Goal: Information Seeking & Learning: Learn about a topic

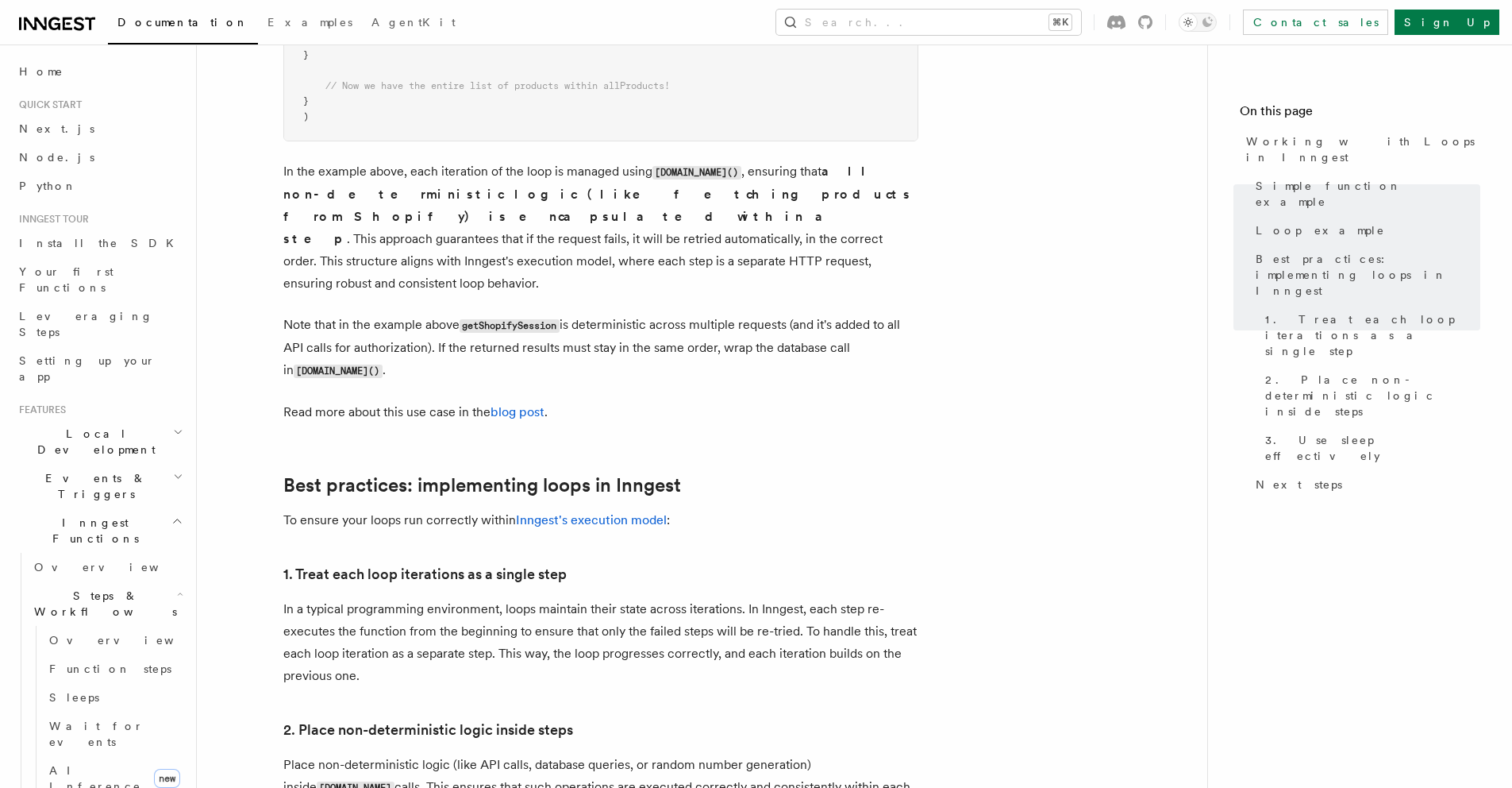
scroll to position [146, 0]
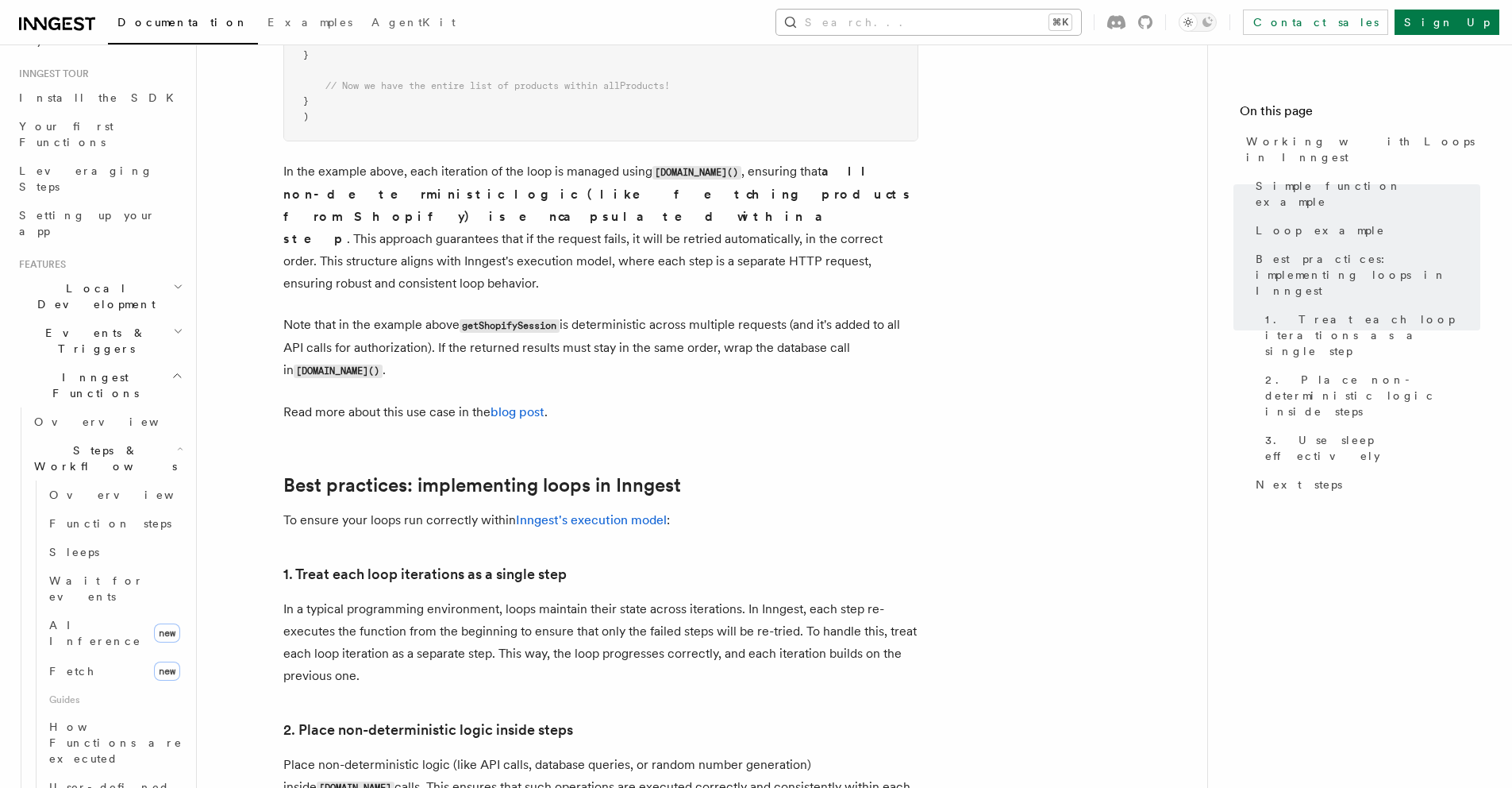
click at [1042, 18] on button "Search... ⌘K" at bounding box center [928, 22] width 305 height 25
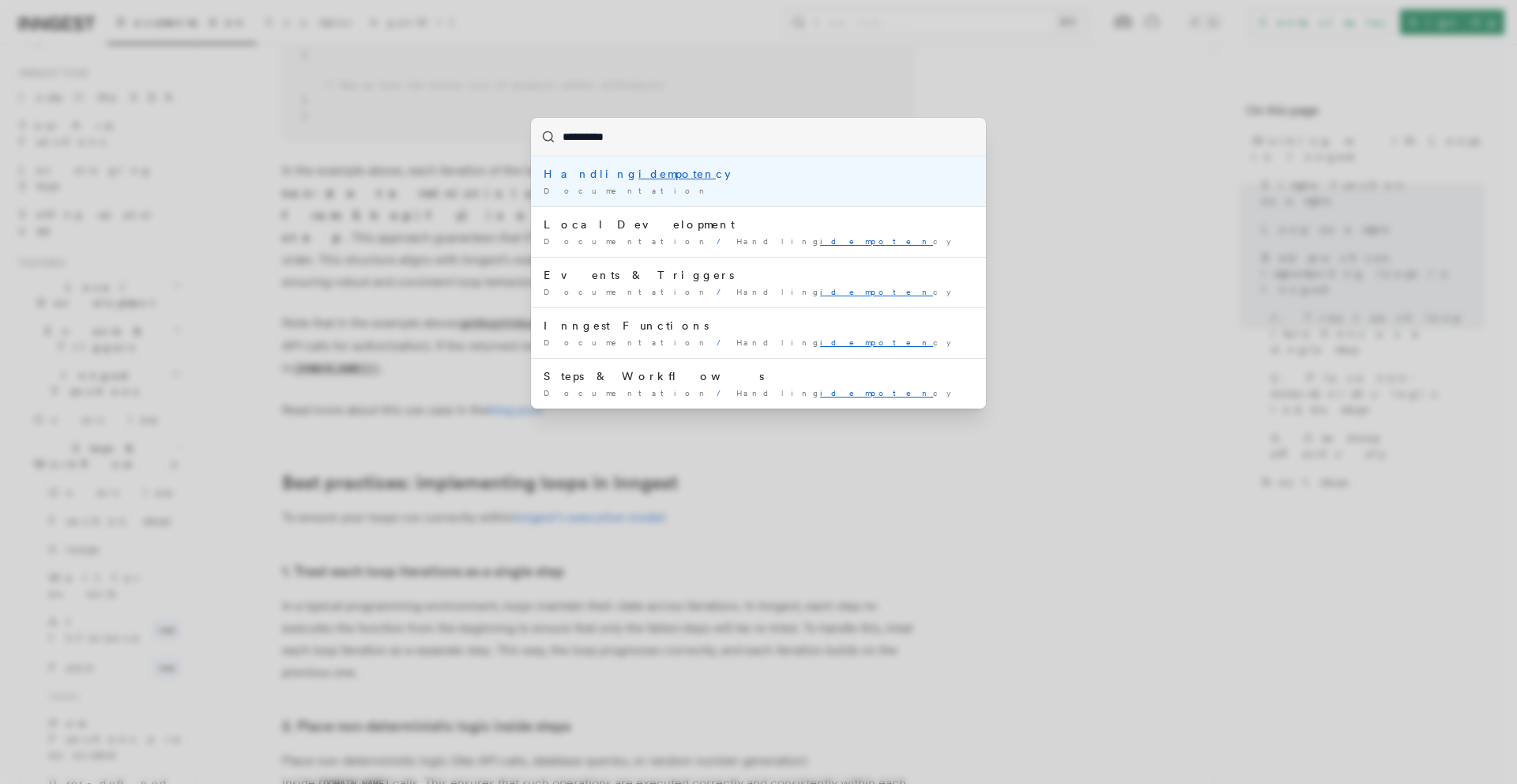
type input "**********"
click at [625, 156] on li "Handling idempotency Documentation /" at bounding box center [758, 181] width 455 height 50
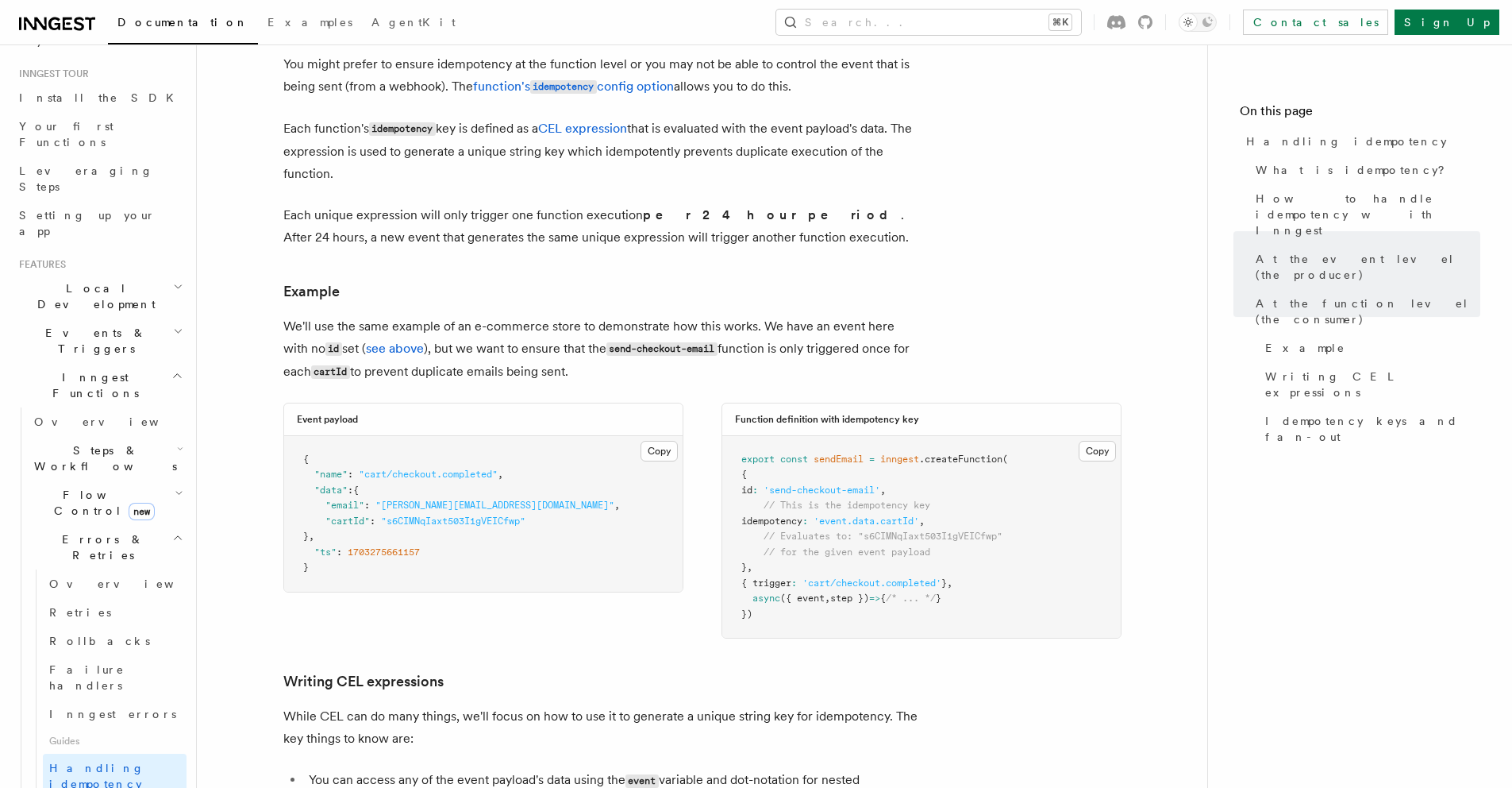
scroll to position [1926, 0]
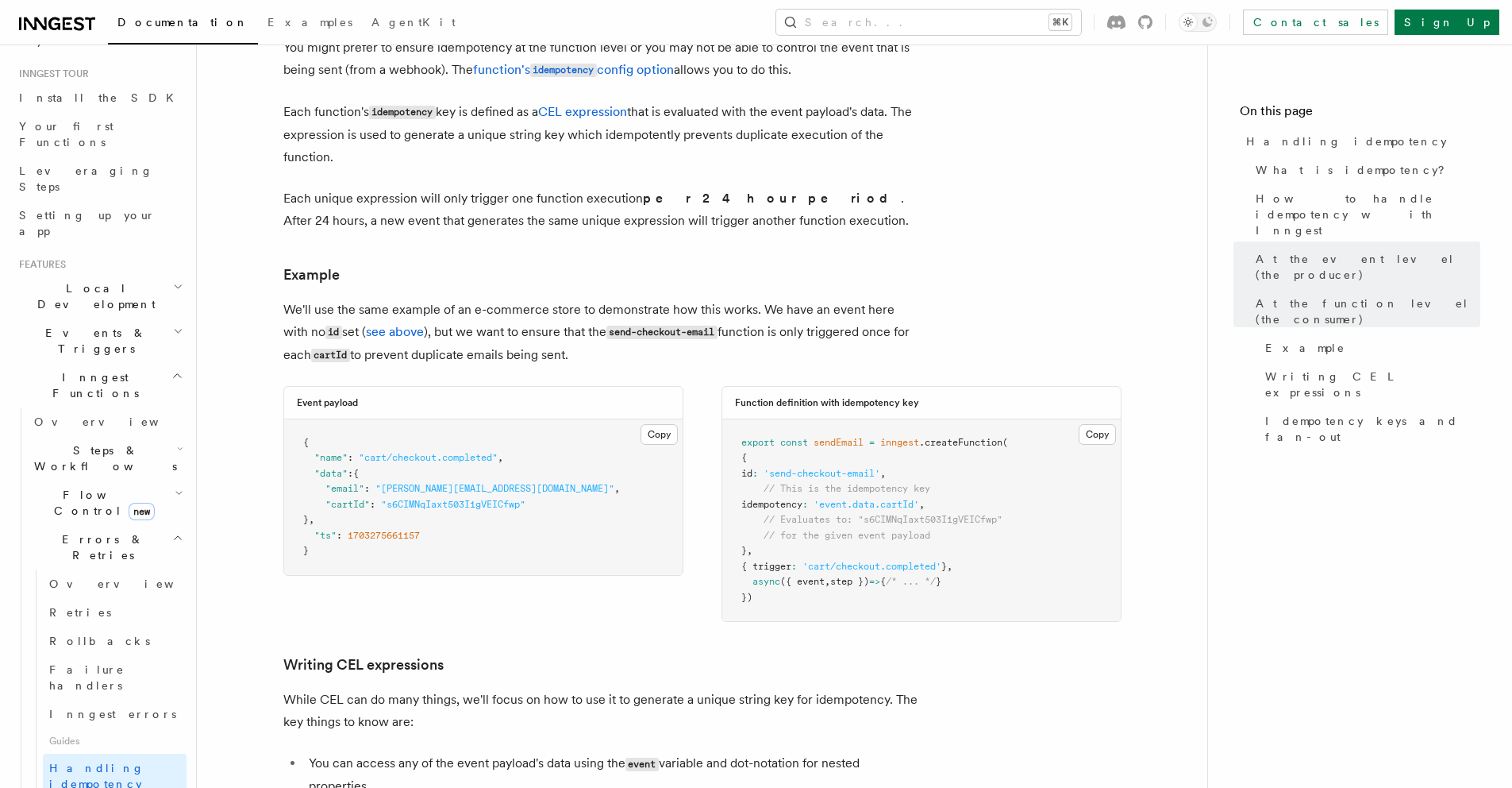
click at [919, 499] on span "'event.data.cartId'" at bounding box center [866, 504] width 105 height 11
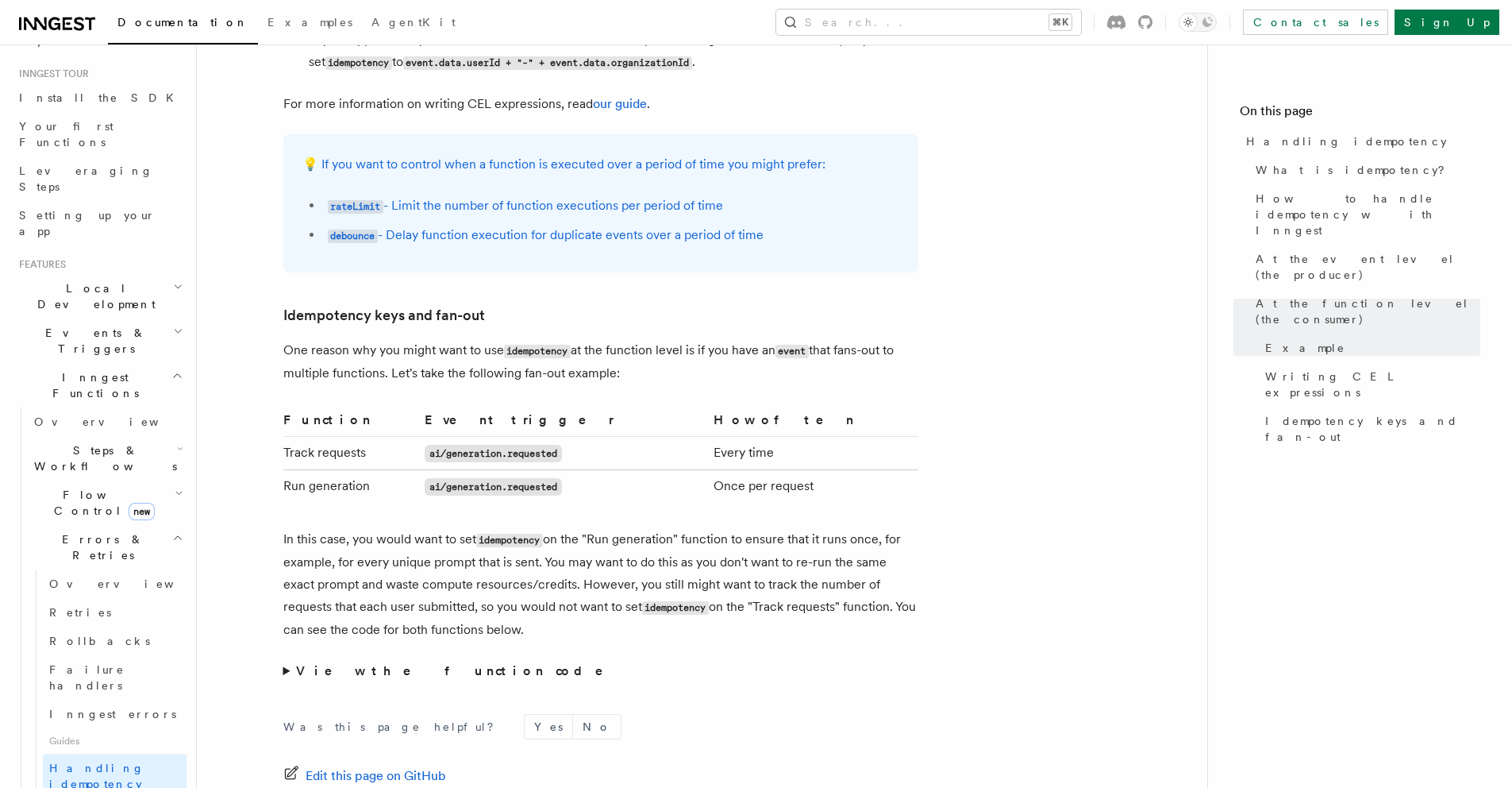
scroll to position [2953, 0]
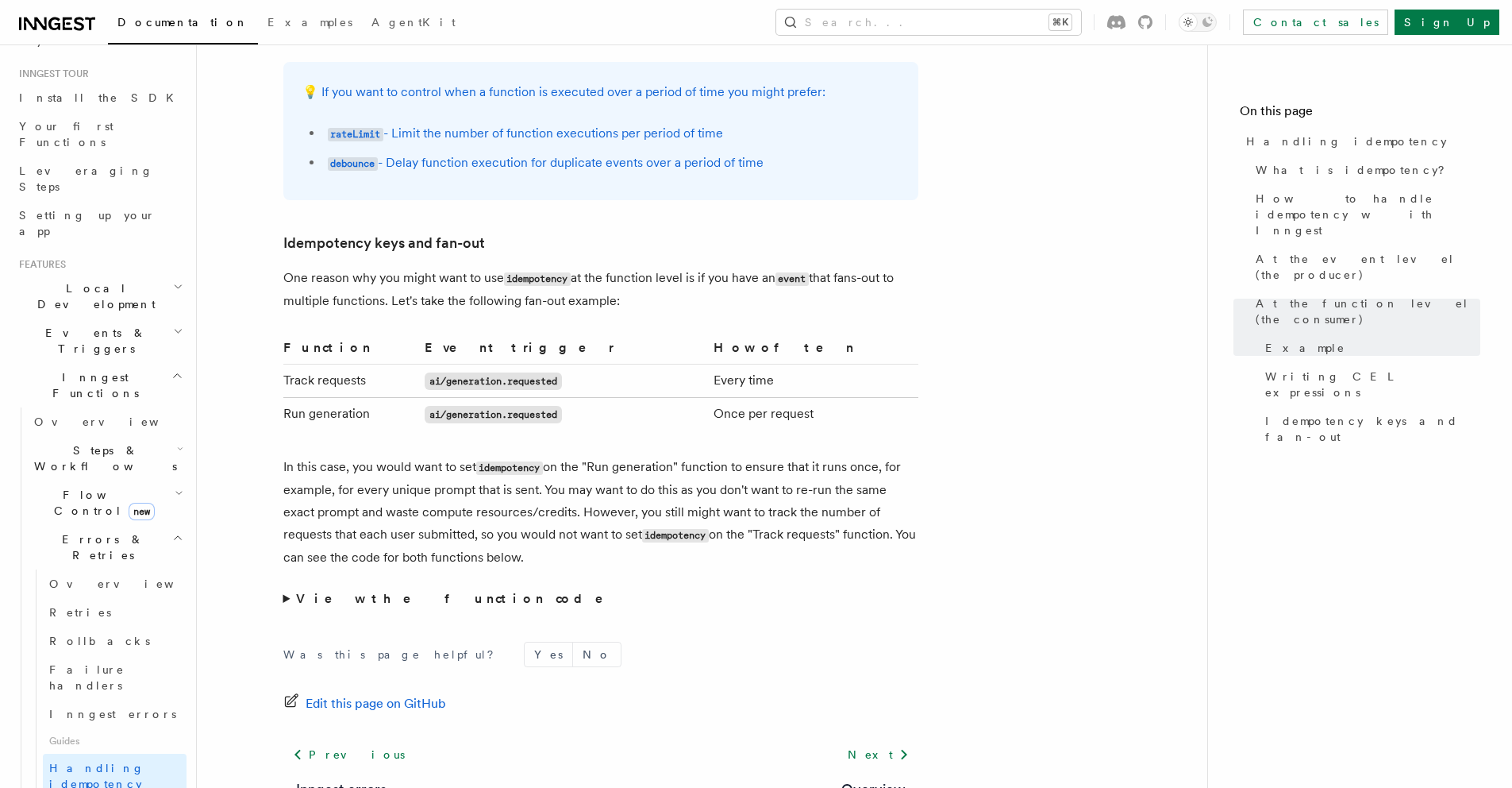
click at [403, 591] on strong "View the function code" at bounding box center [461, 598] width 330 height 15
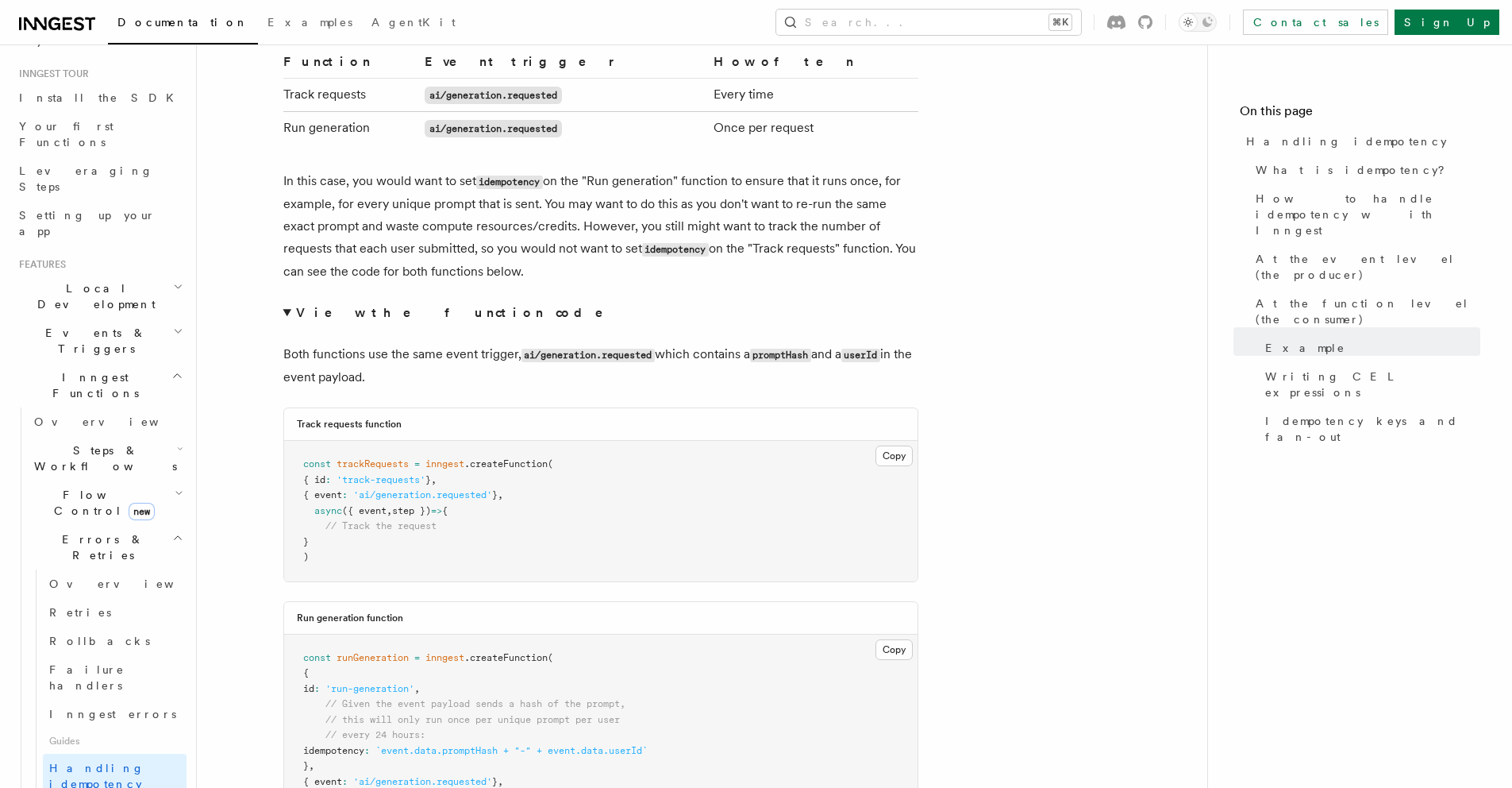
scroll to position [3613, 0]
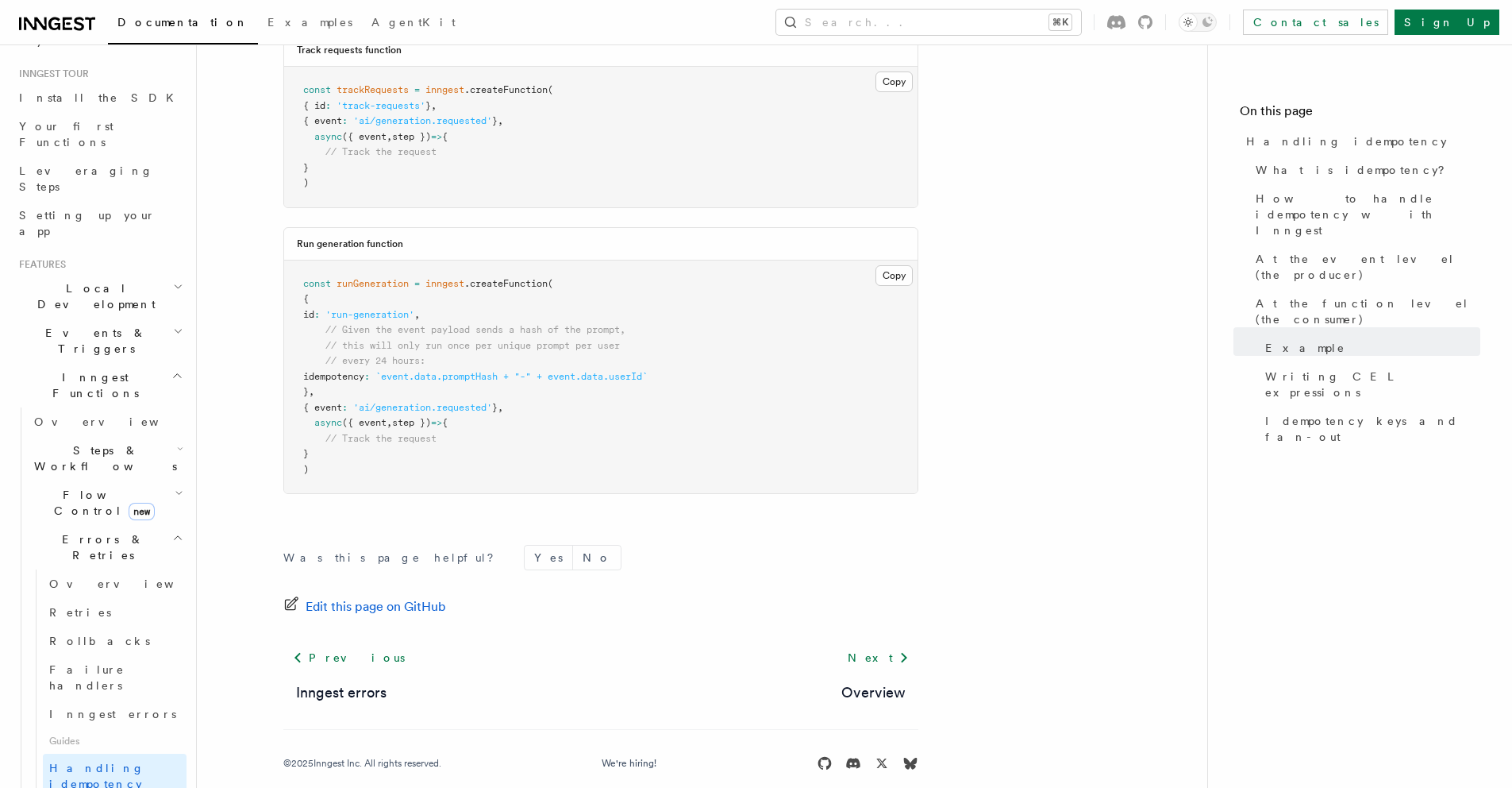
click at [62, 442] on span "Steps & Workflows" at bounding box center [102, 458] width 149 height 32
click at [97, 517] on span "Function steps" at bounding box center [110, 524] width 122 height 13
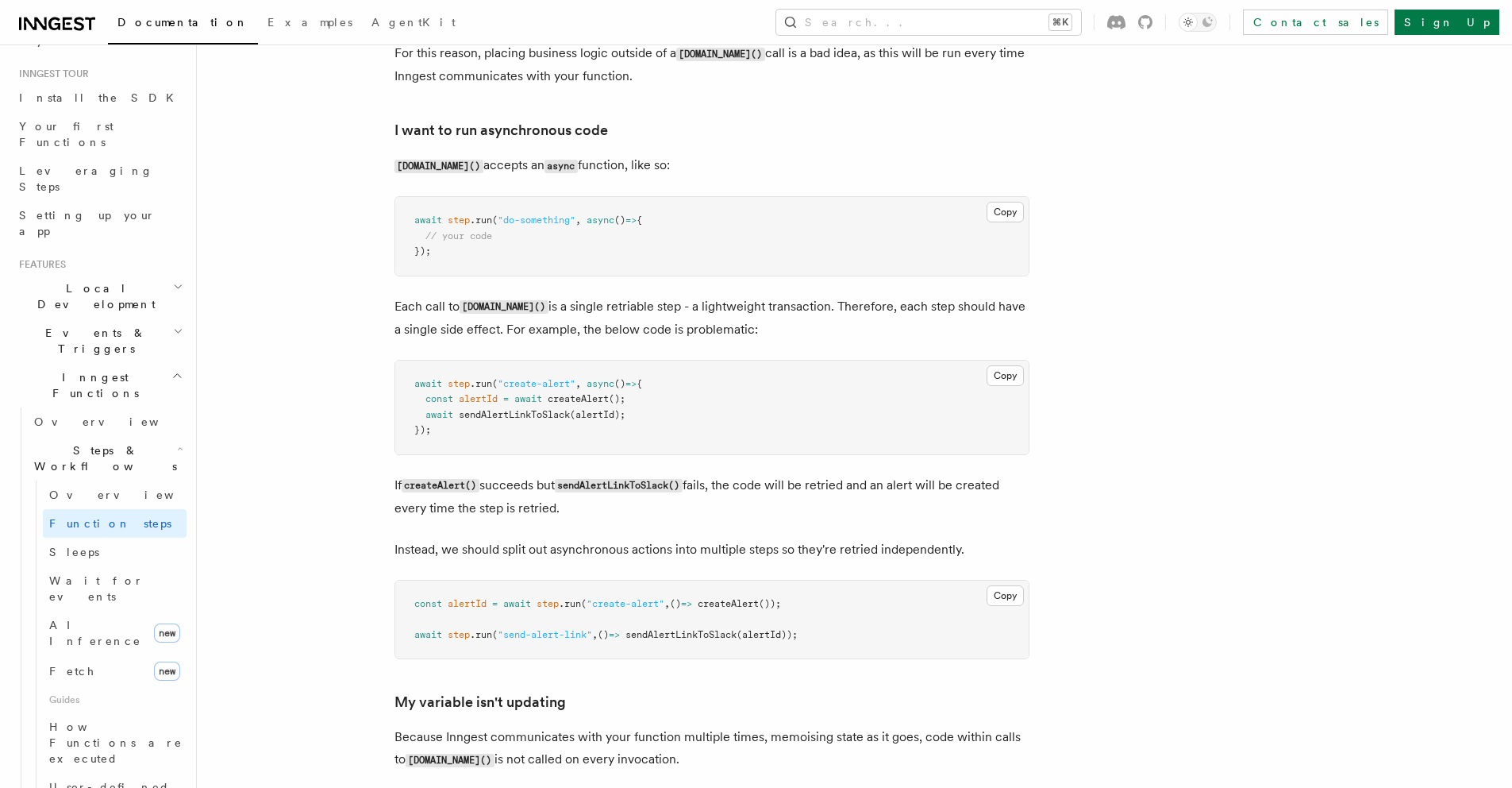
scroll to position [3435, 0]
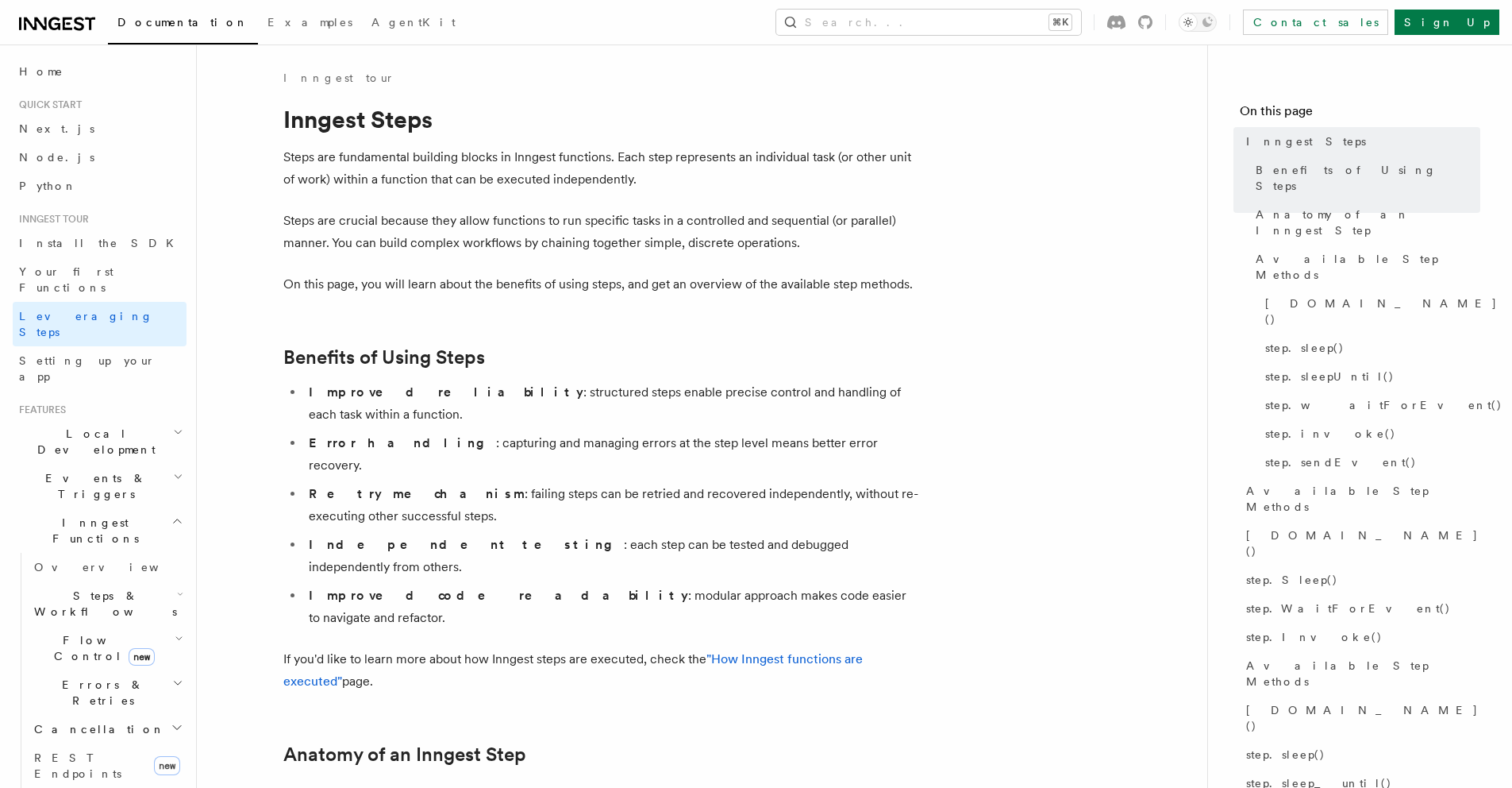
click at [83, 588] on span "Steps & Workflows" at bounding box center [102, 604] width 149 height 32
click at [86, 662] on span "Function steps" at bounding box center [110, 668] width 122 height 13
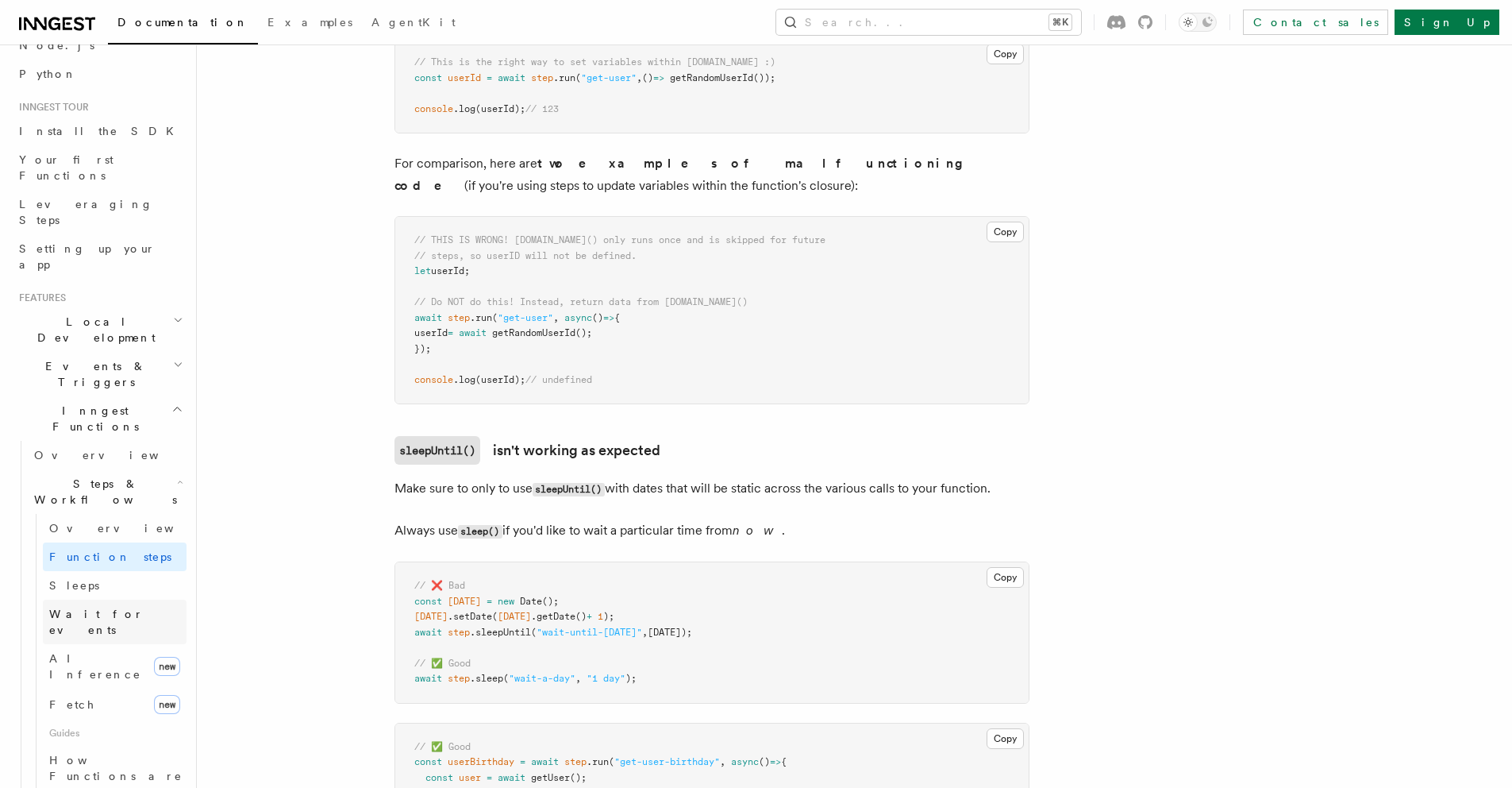
scroll to position [183, 0]
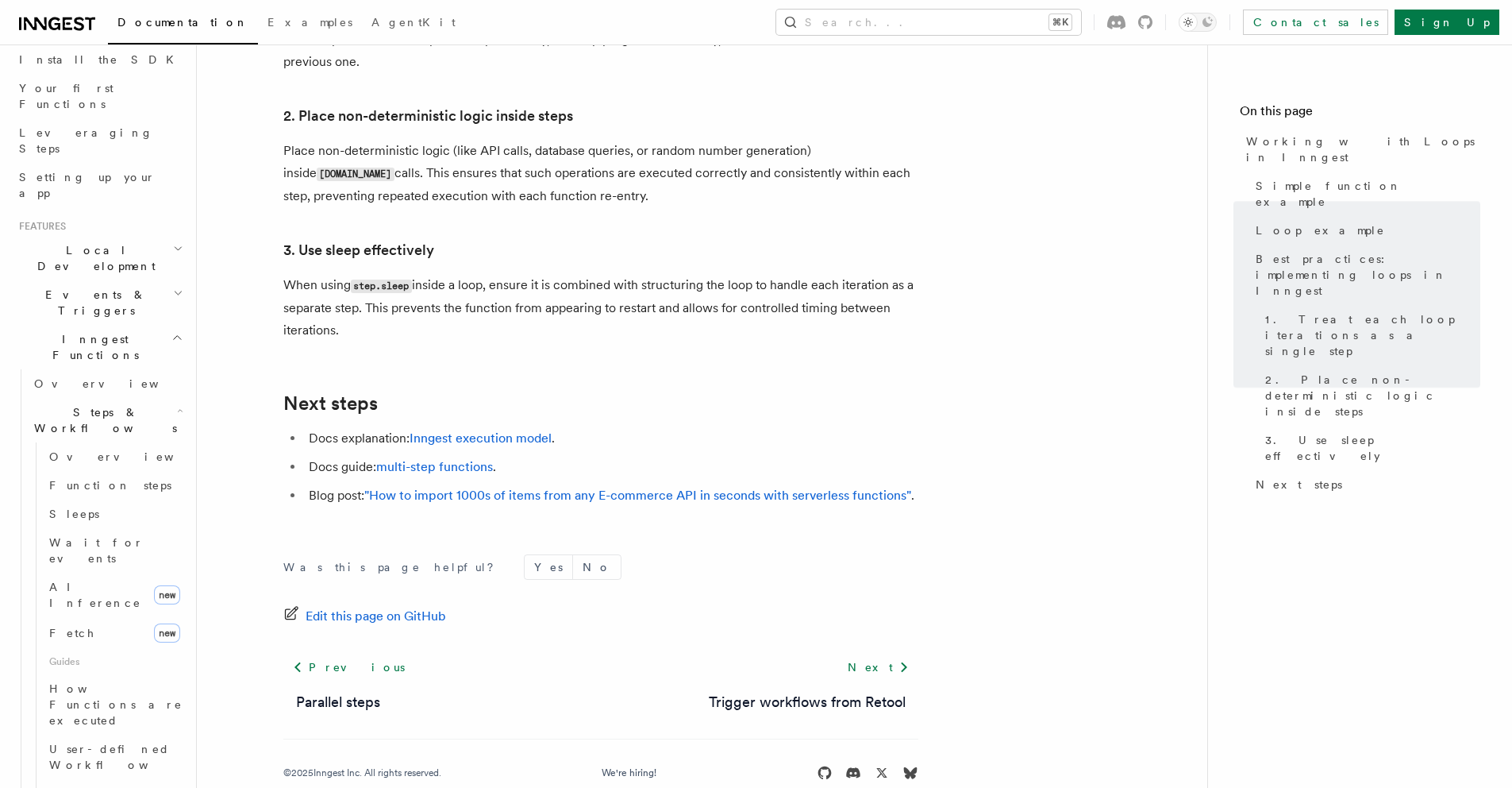
scroll to position [2703, 0]
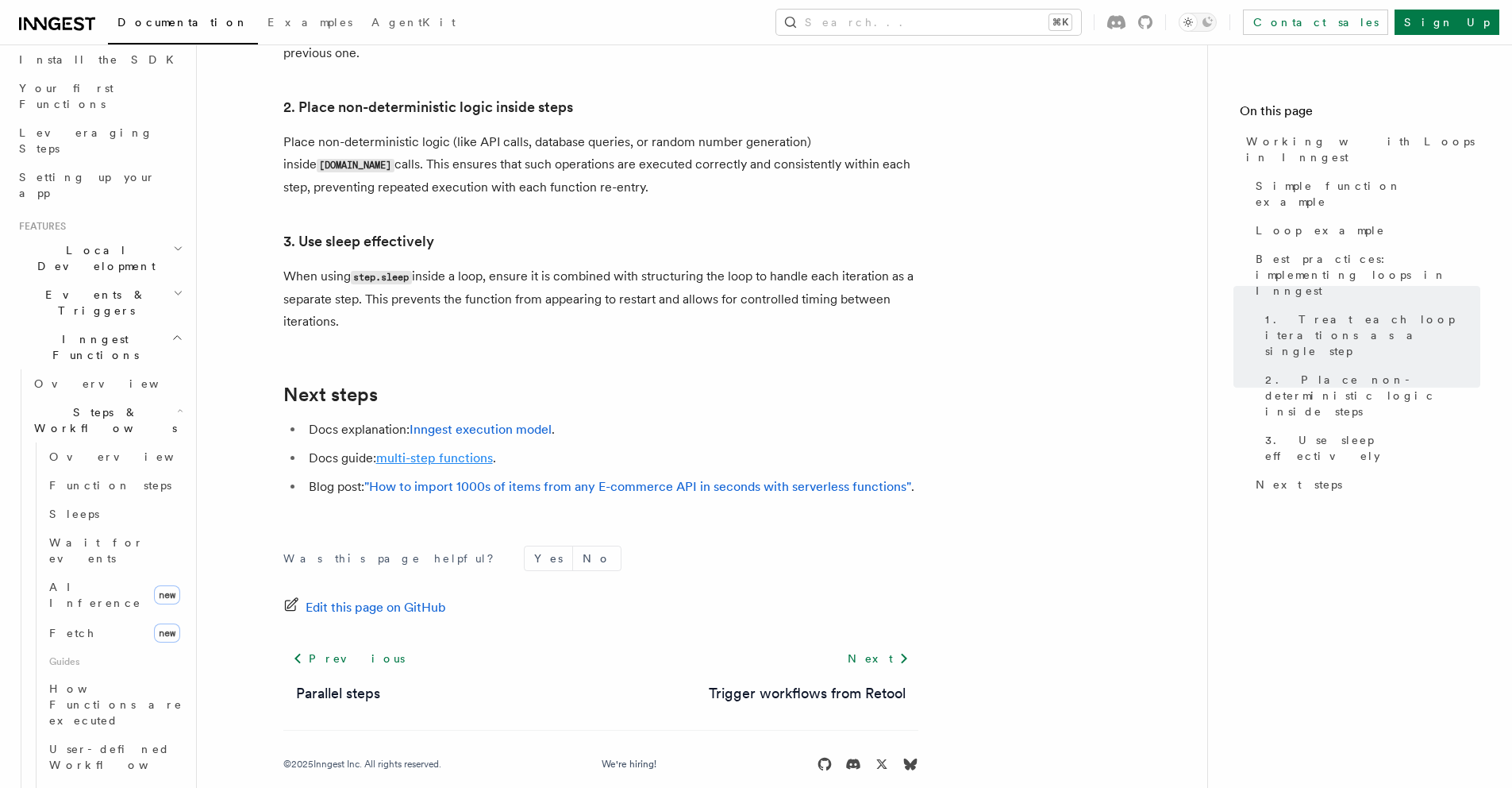
click at [456, 450] on link "multi-step functions" at bounding box center [434, 457] width 117 height 15
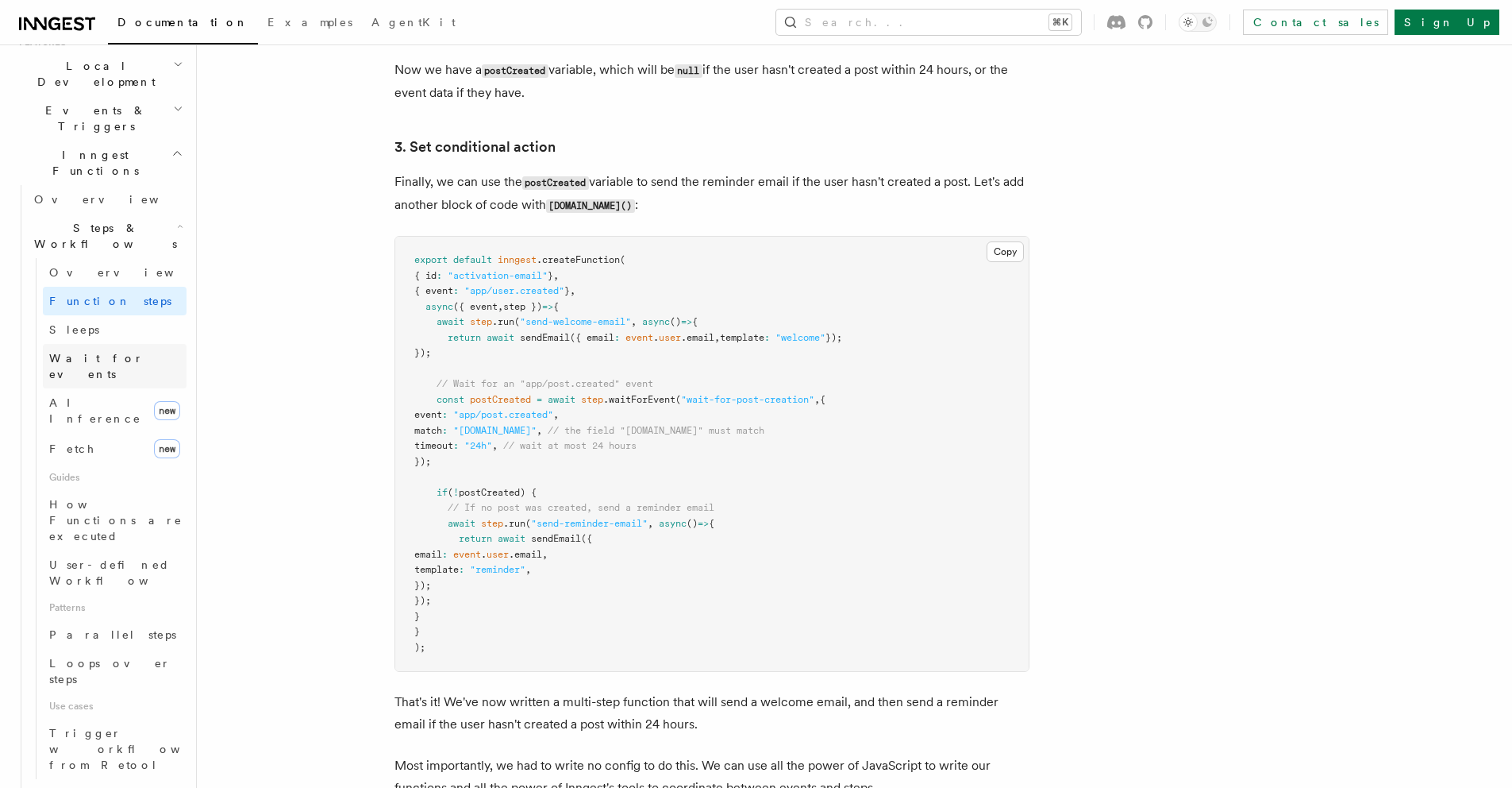
scroll to position [214, 0]
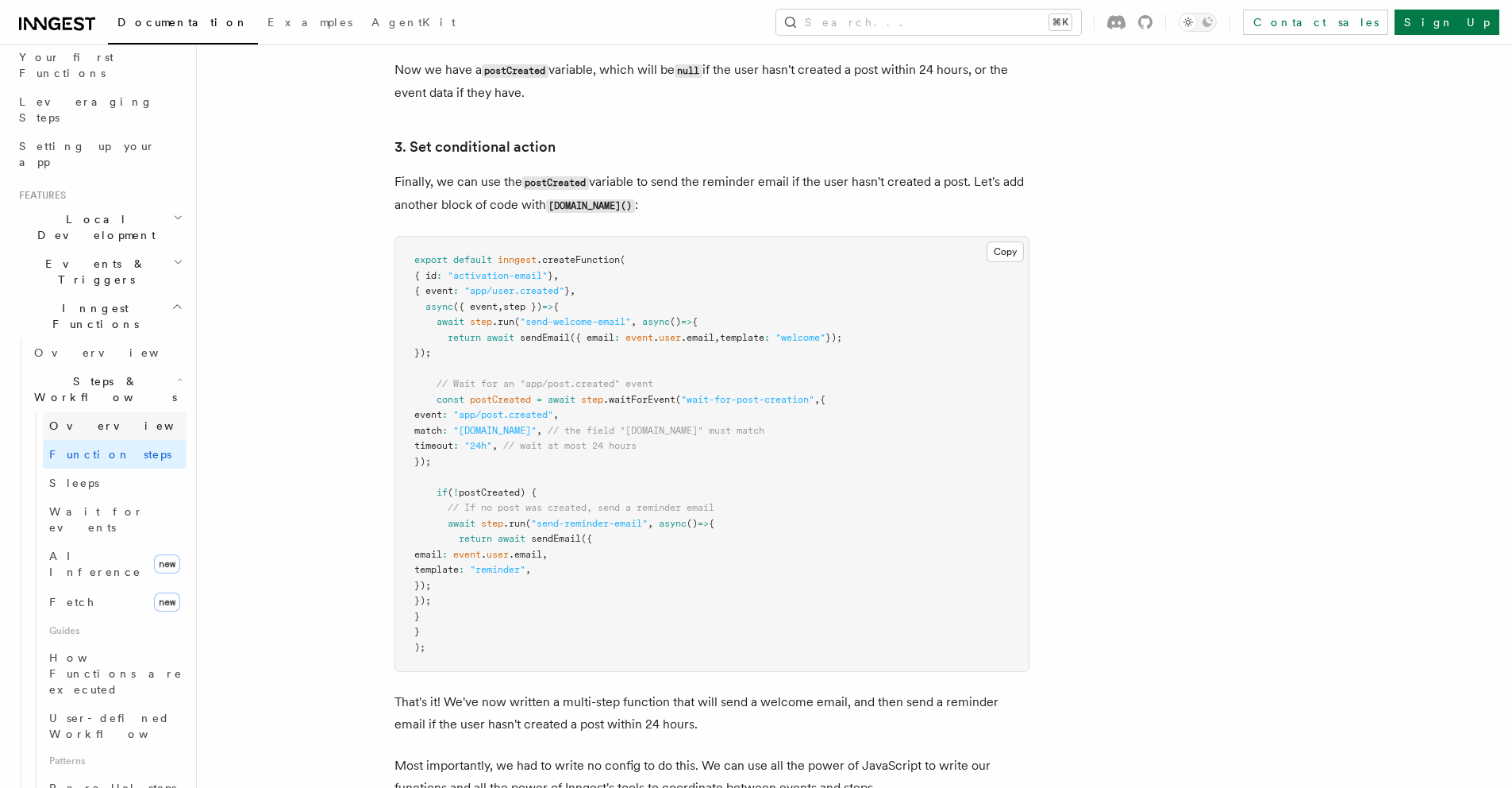
click at [75, 419] on span "Overview" at bounding box center [130, 425] width 163 height 13
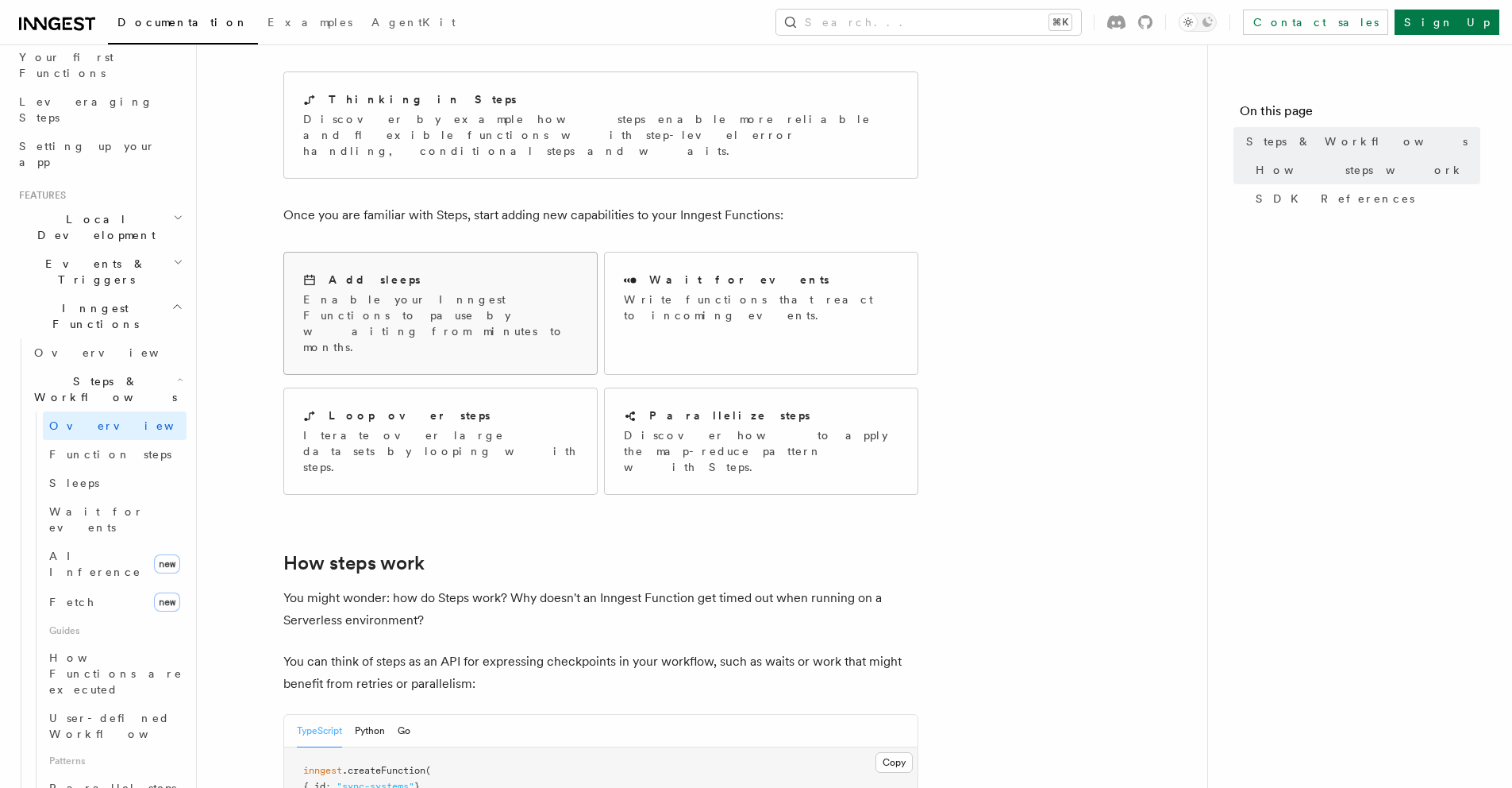
scroll to position [142, 0]
click at [445, 110] on div "Thinking in Steps" at bounding box center [601, 102] width 596 height 17
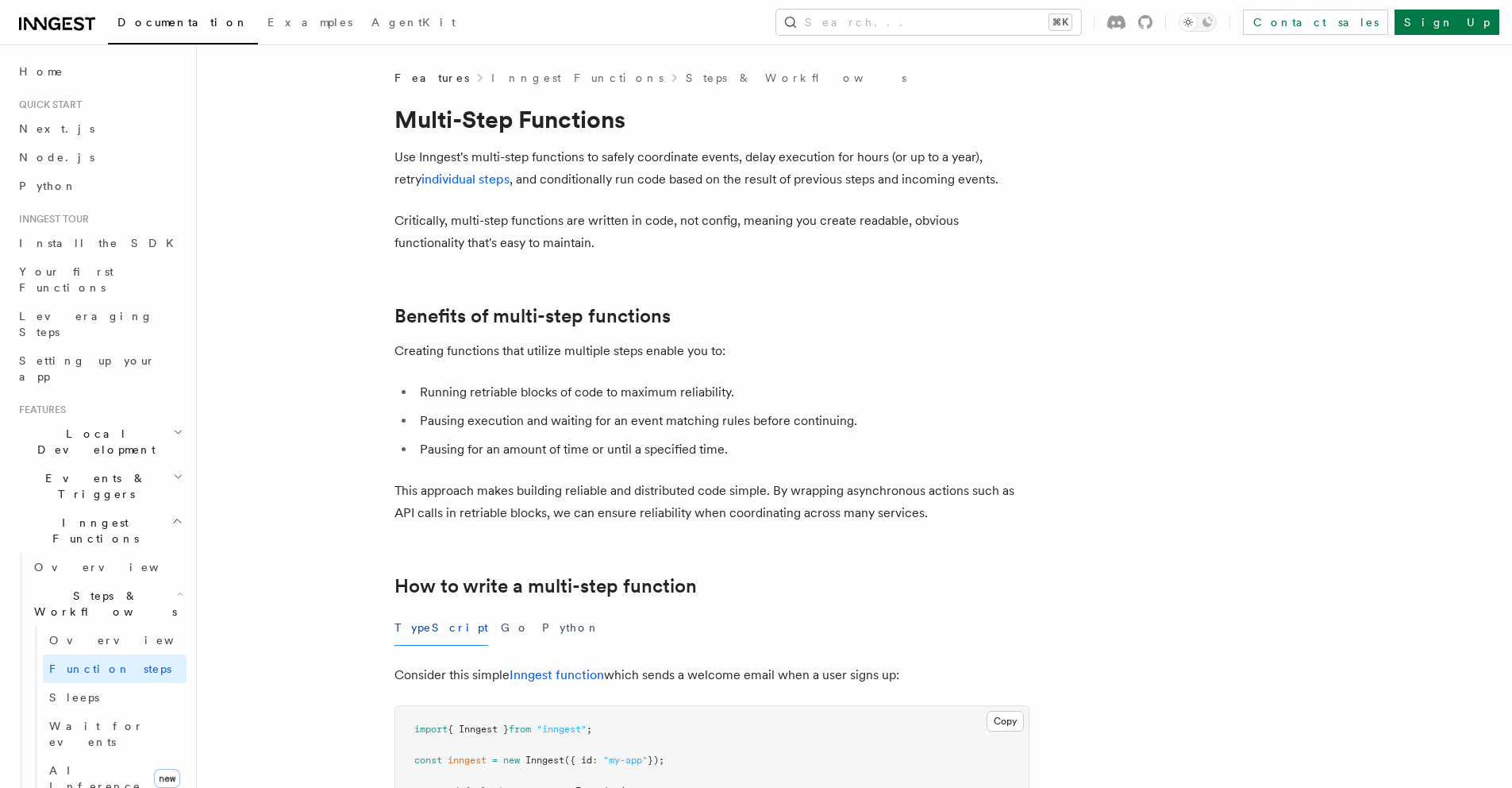
click at [430, 180] on link "individual steps" at bounding box center [465, 179] width 88 height 15
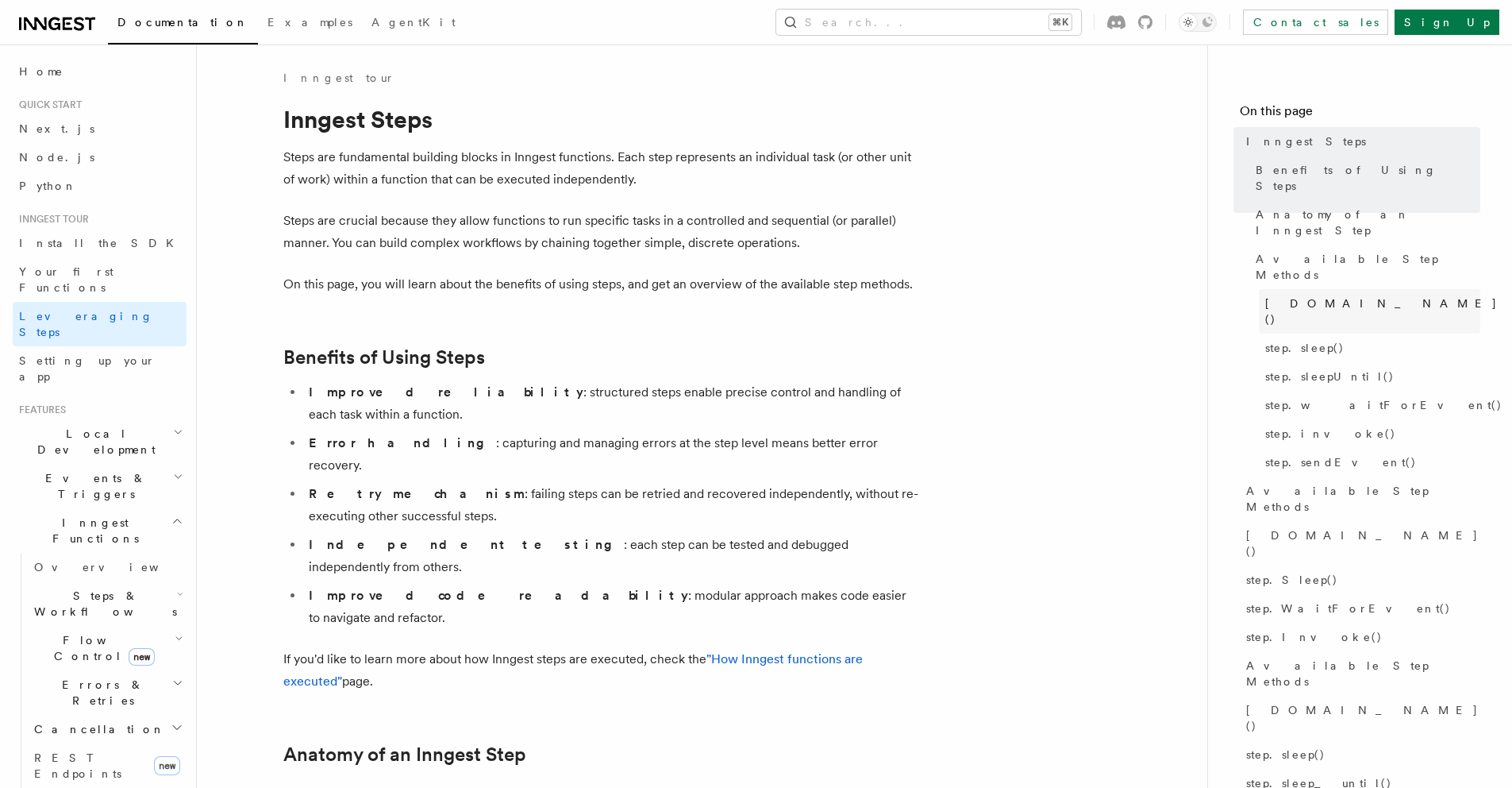
click at [1308, 296] on span "[DOMAIN_NAME]()" at bounding box center [1382, 312] width 232 height 32
click at [1307, 296] on span "[DOMAIN_NAME]()" at bounding box center [1382, 312] width 232 height 32
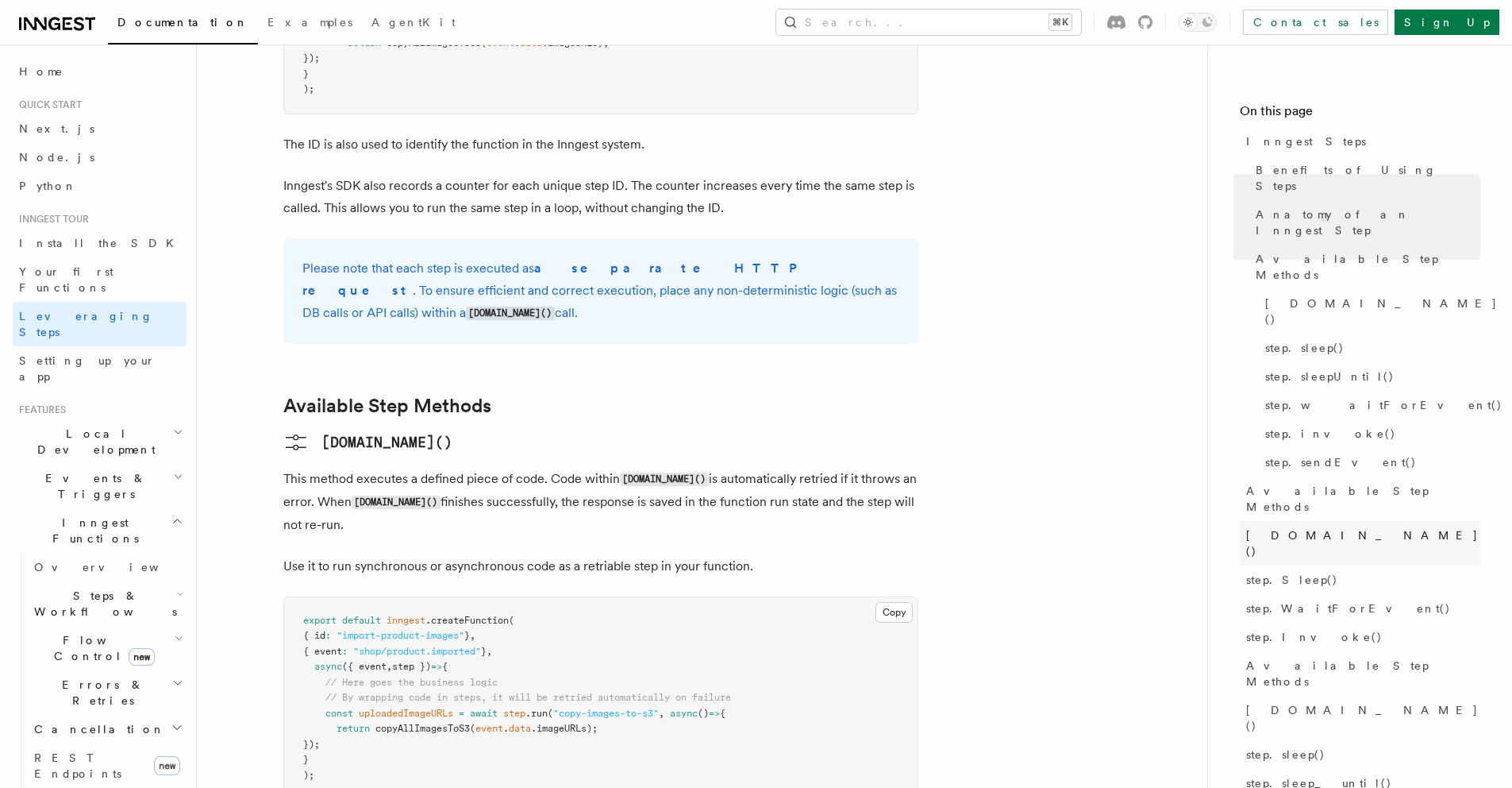
scroll to position [1044, 0]
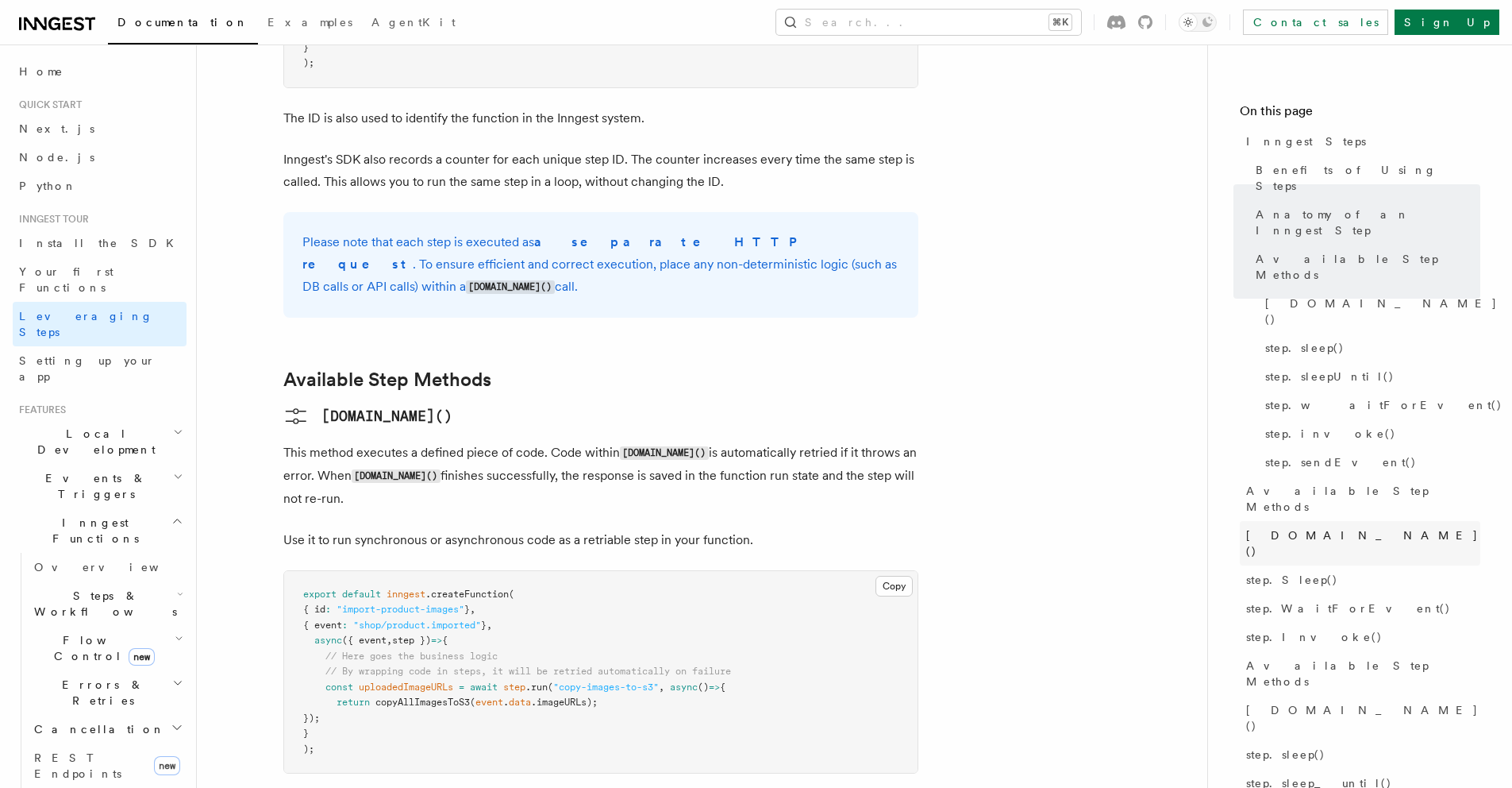
click at [1277, 527] on span "step.Run()" at bounding box center [1363, 543] width 234 height 32
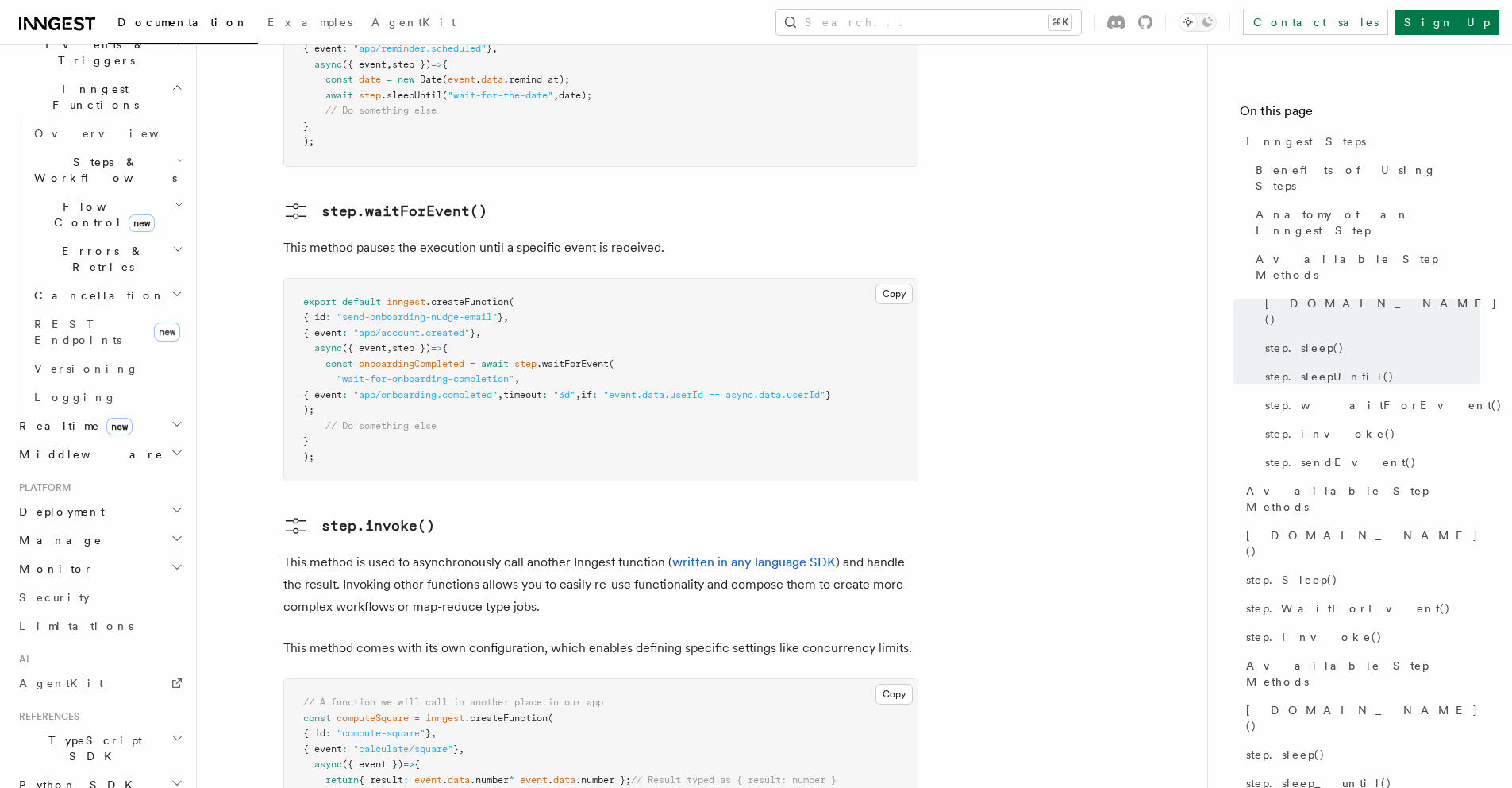
scroll to position [515, 0]
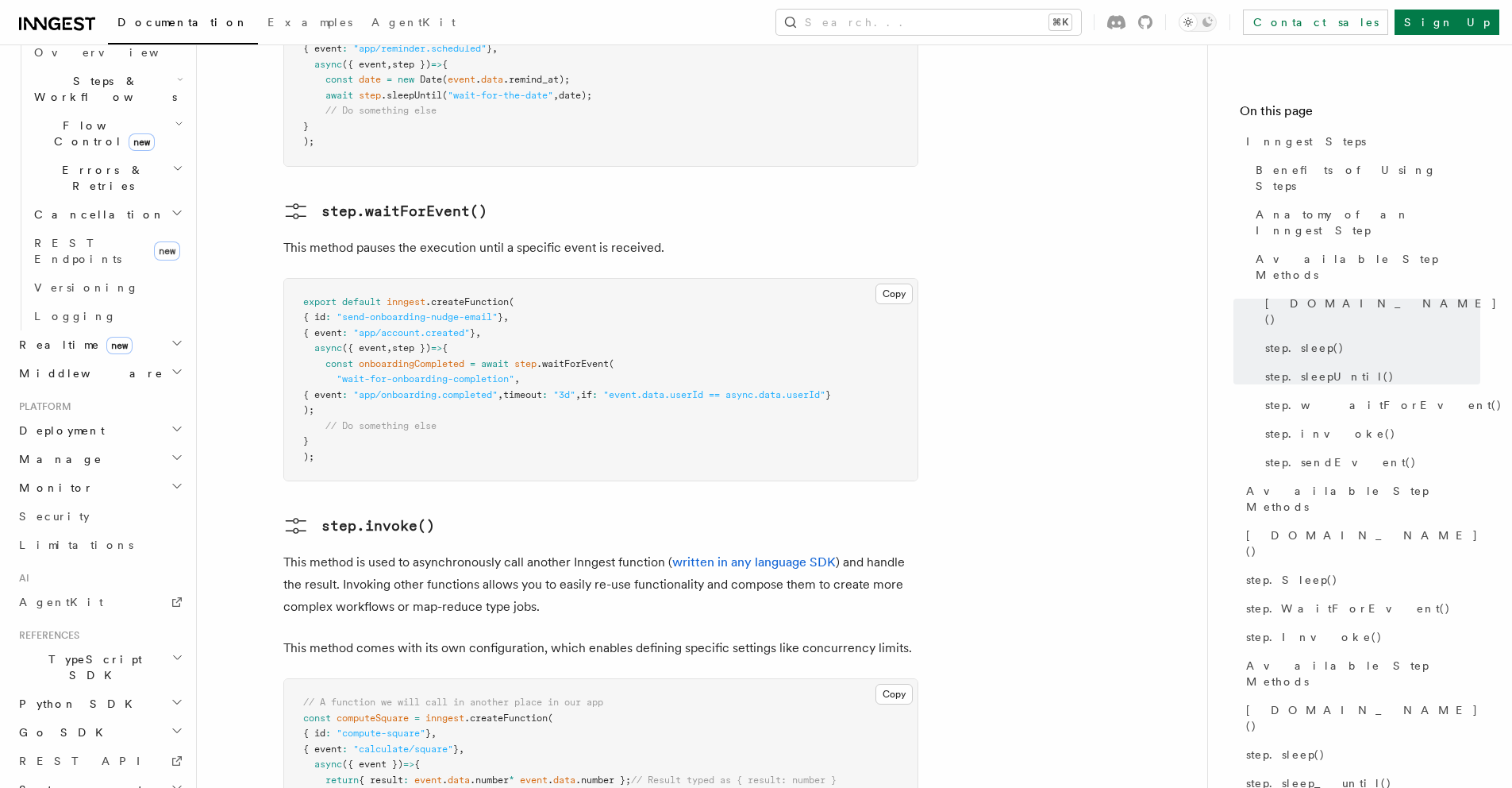
click at [106, 645] on h2 "TypeScript SDK" at bounding box center [99, 667] width 174 height 45
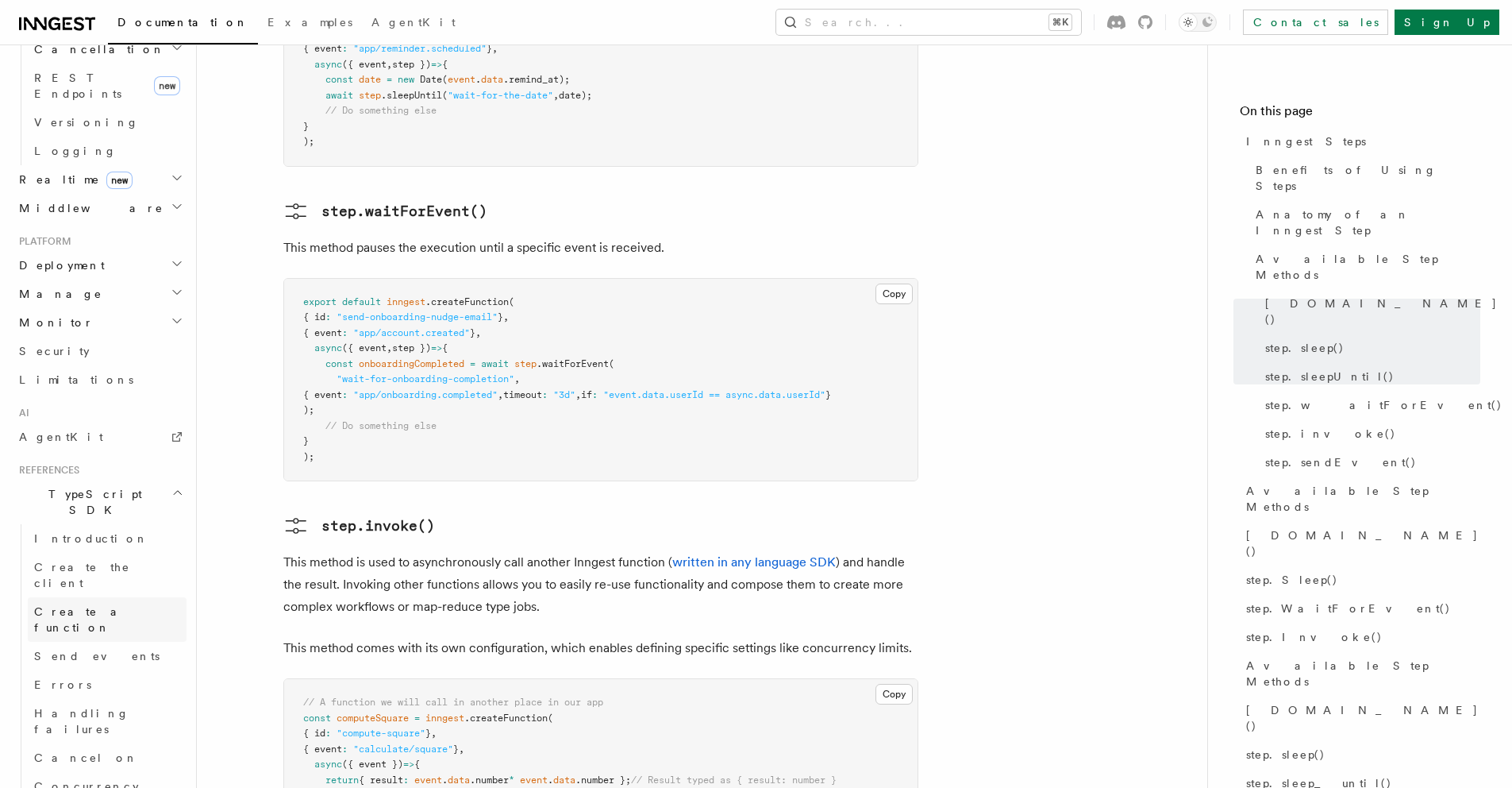
scroll to position [745, 0]
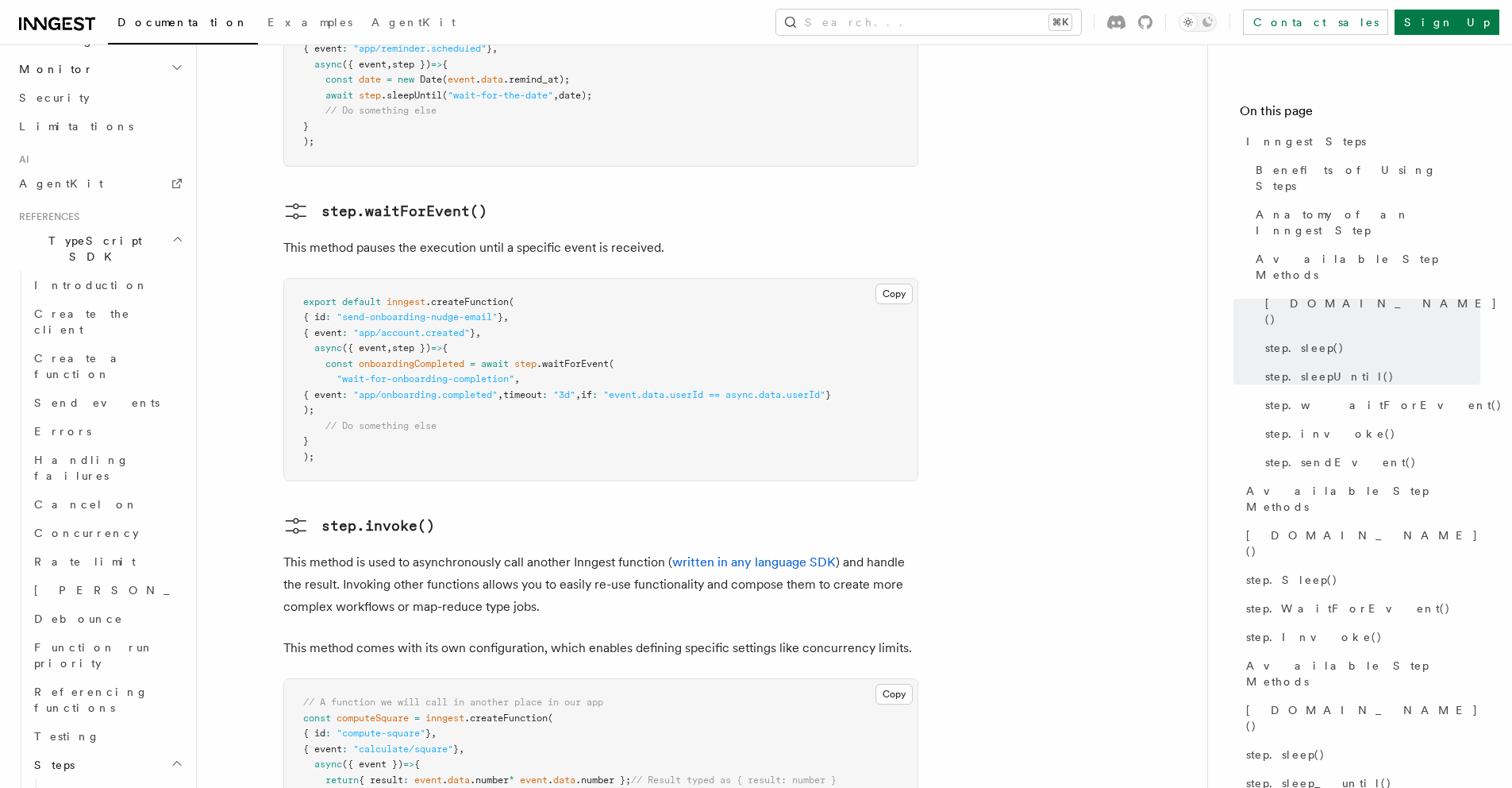
scroll to position [939, 0]
click at [80, 781] on span "step.run()" at bounding box center [96, 787] width 96 height 13
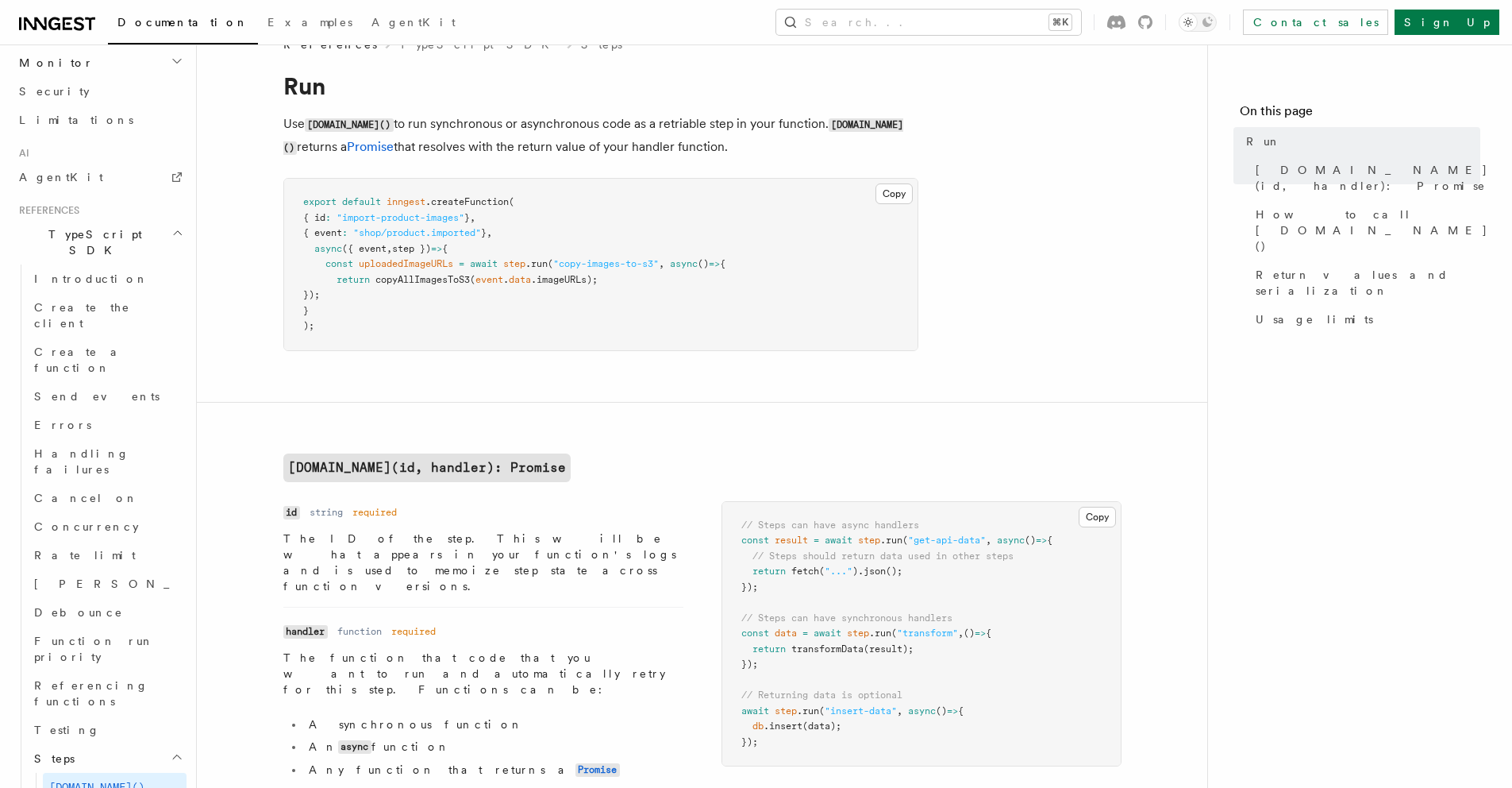
scroll to position [35, 0]
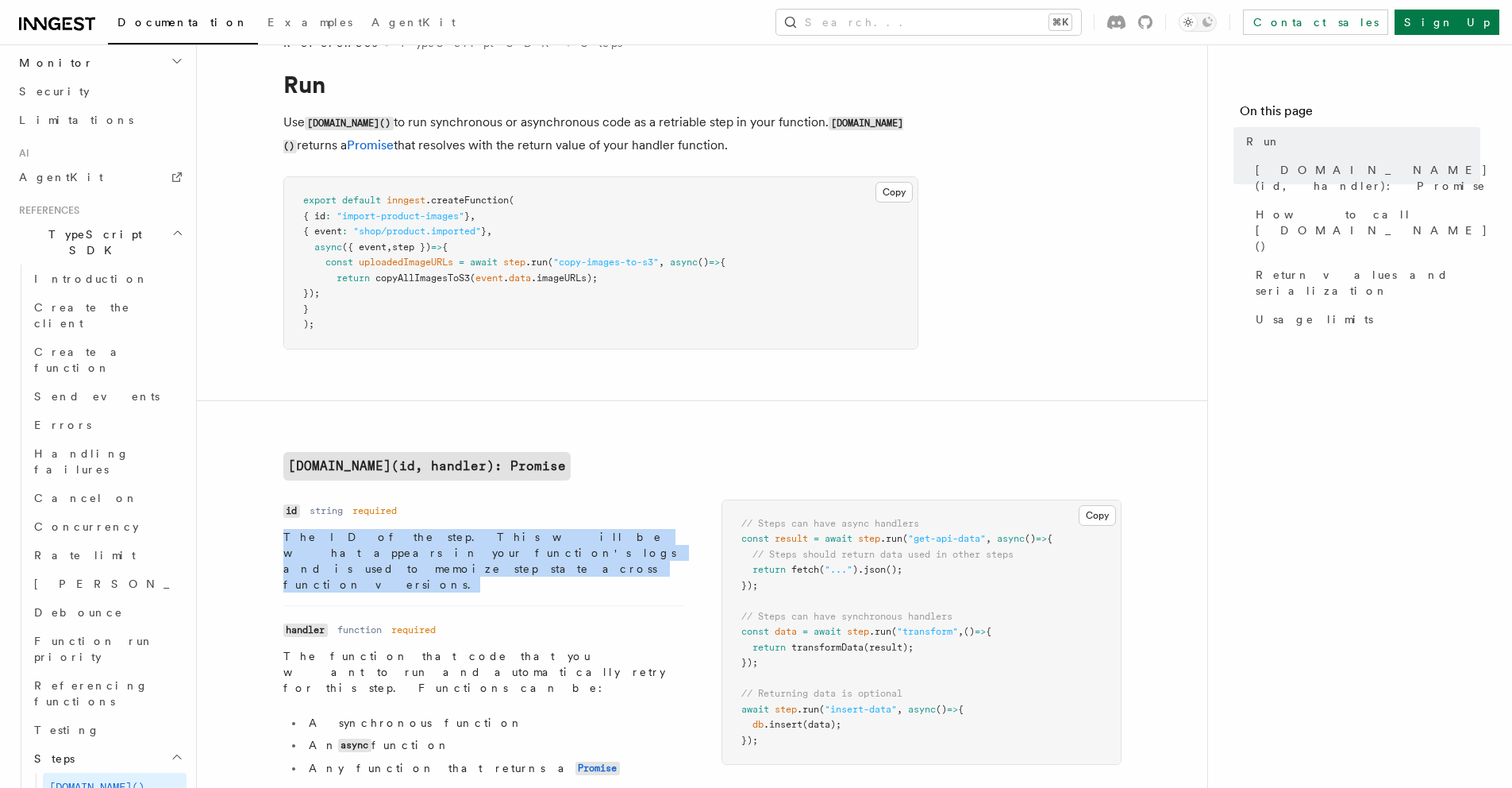
drag, startPoint x: 531, startPoint y: 558, endPoint x: 305, endPoint y: 524, distance: 228.5
click at [305, 524] on dl "Name id Type string Required required Description The ID of the step. This will…" at bounding box center [483, 546] width 400 height 93
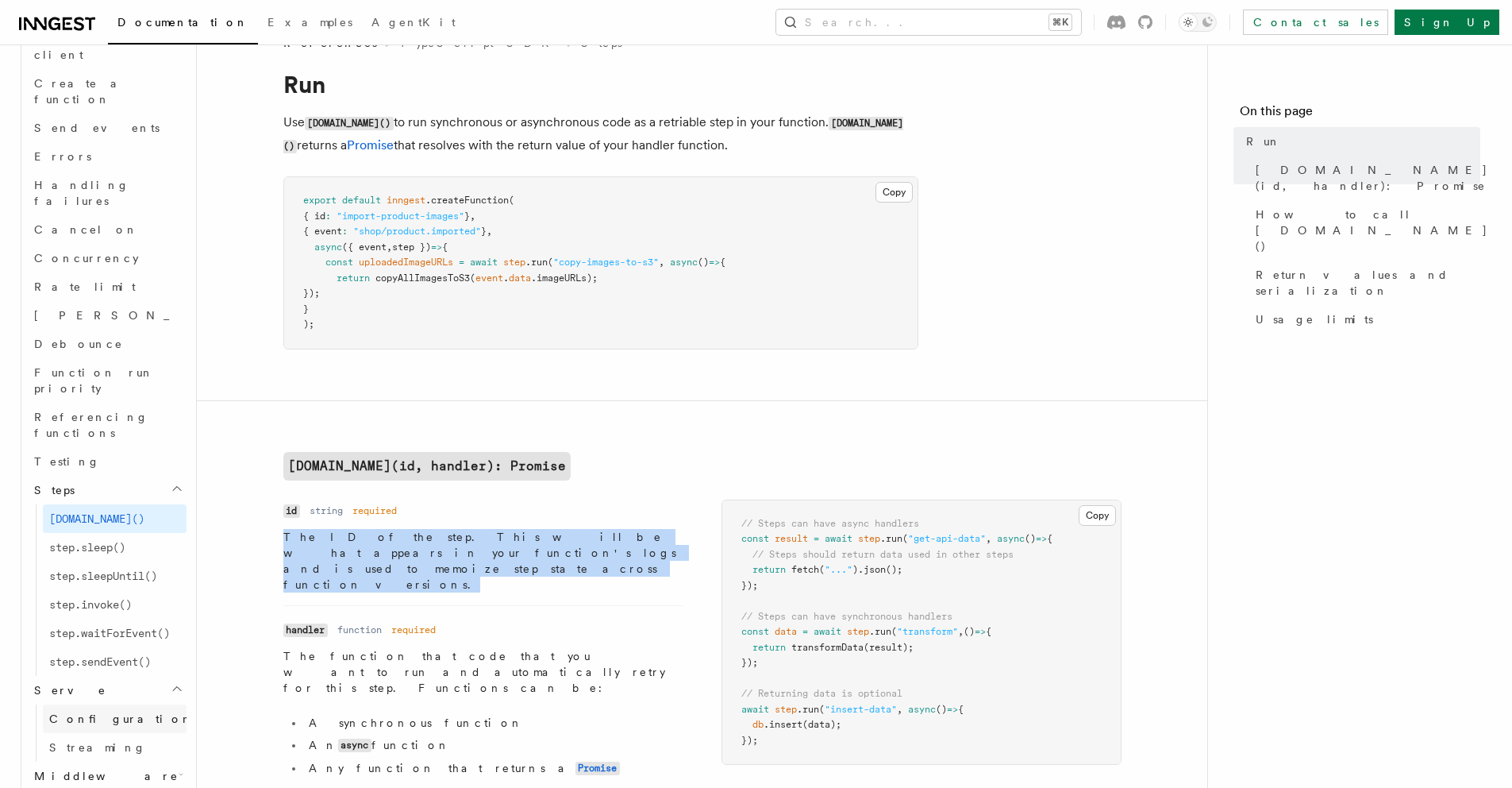
scroll to position [1211, 0]
click at [118, 701] on link "Configuration" at bounding box center [114, 716] width 144 height 29
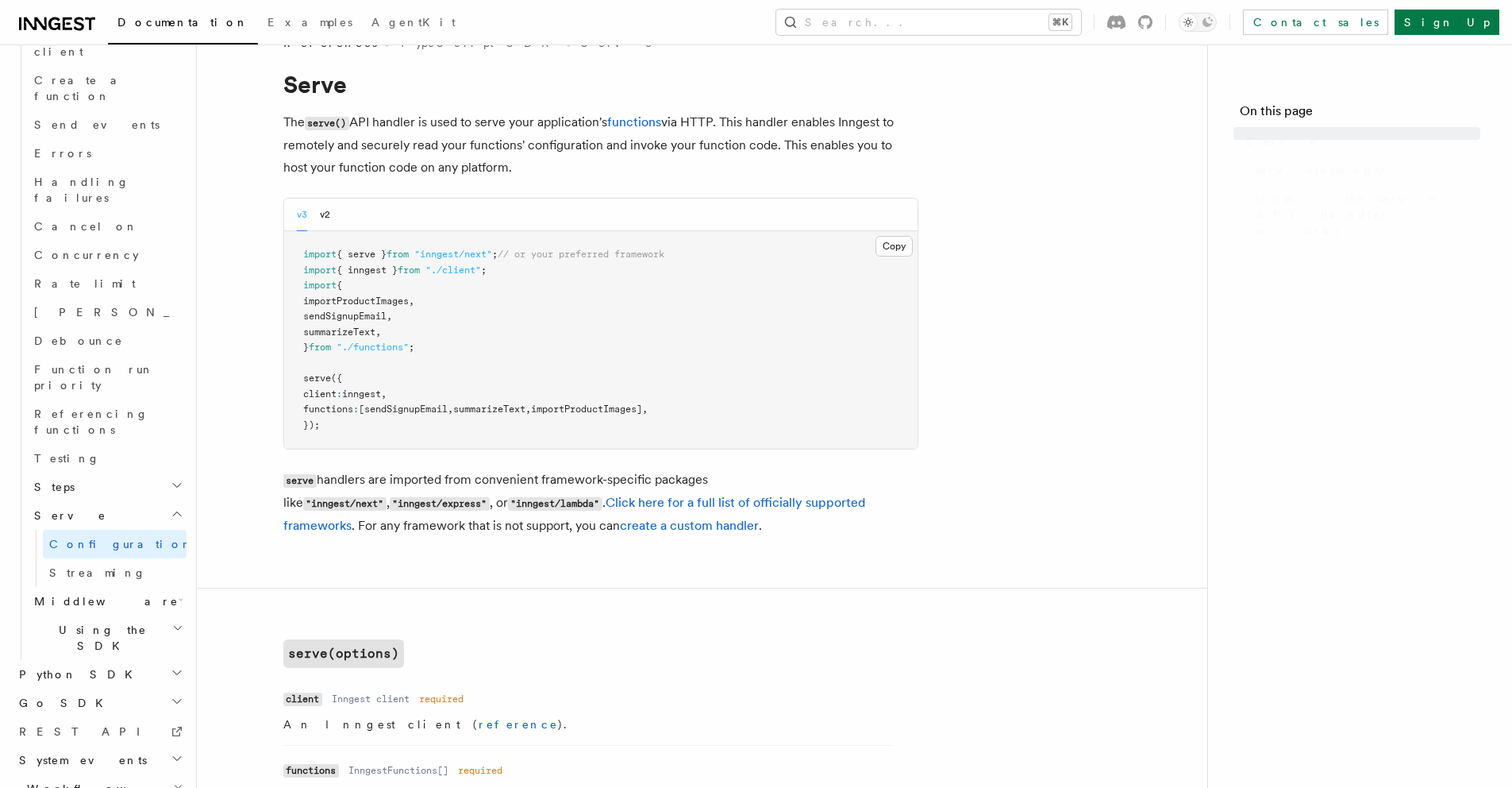
scroll to position [1086, 0]
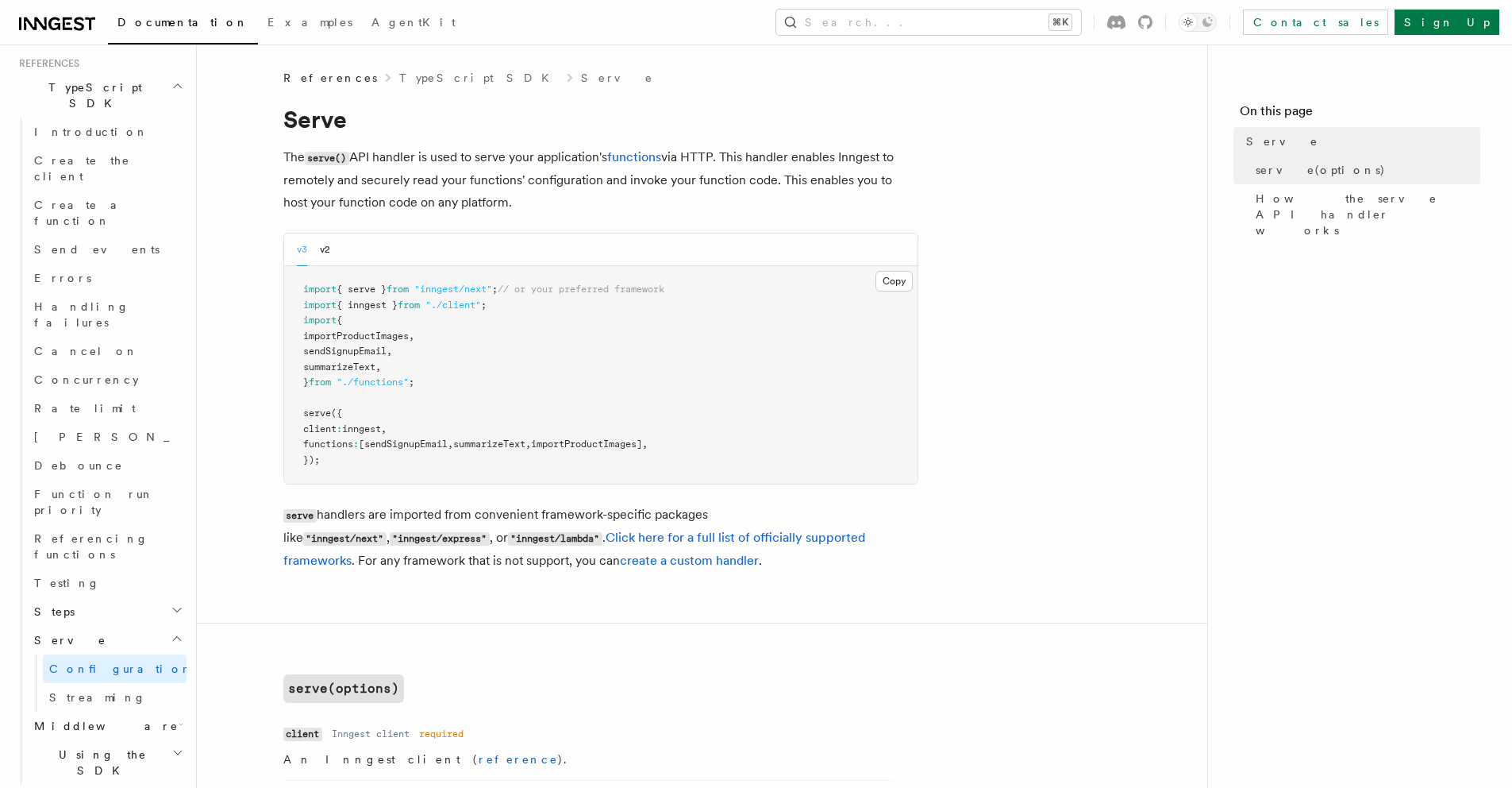
click at [98, 625] on h2 "Serve" at bounding box center [107, 640] width 159 height 29
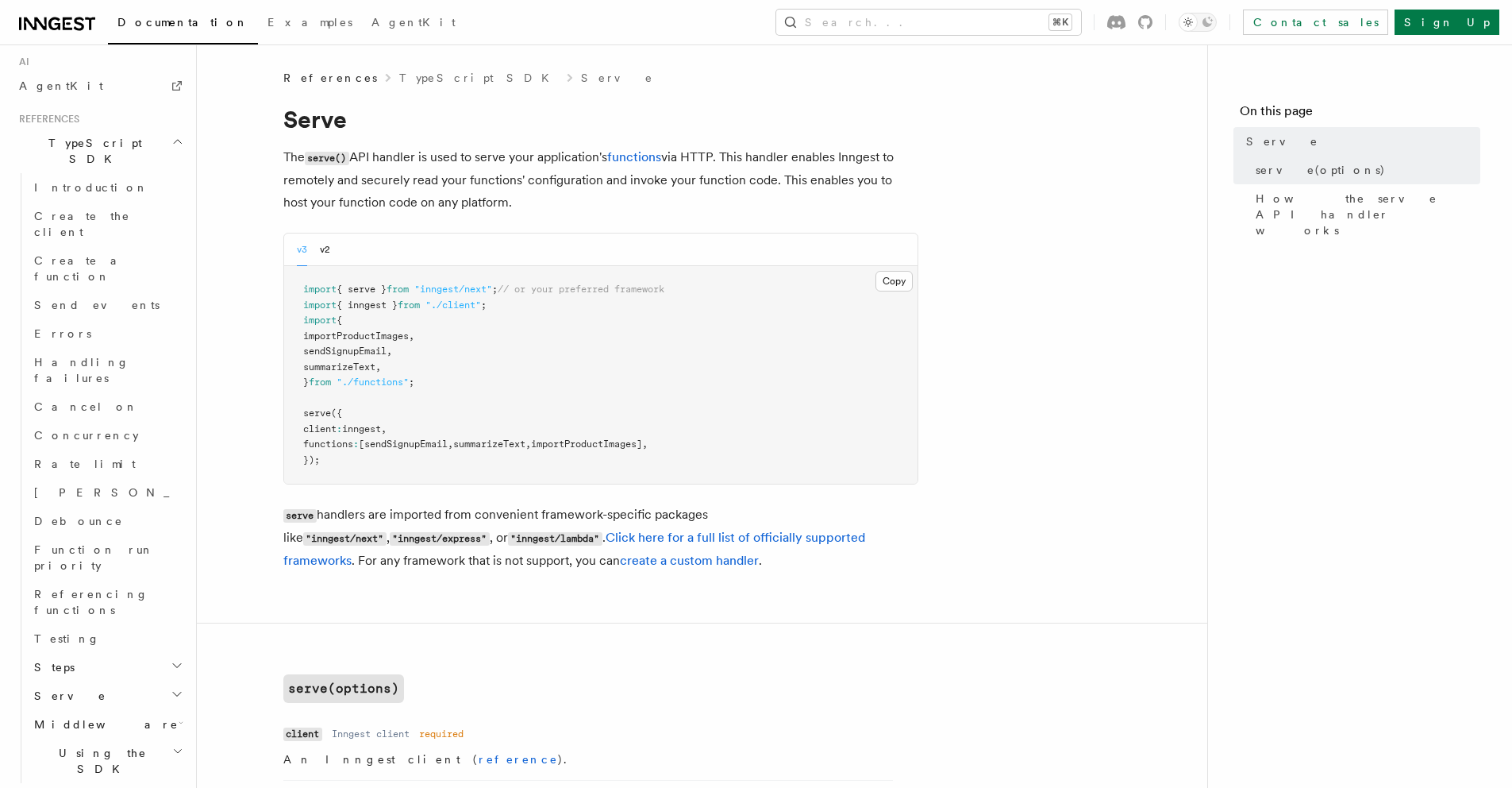
scroll to position [1029, 0]
click at [82, 589] on span "Referencing functions" at bounding box center [91, 603] width 114 height 29
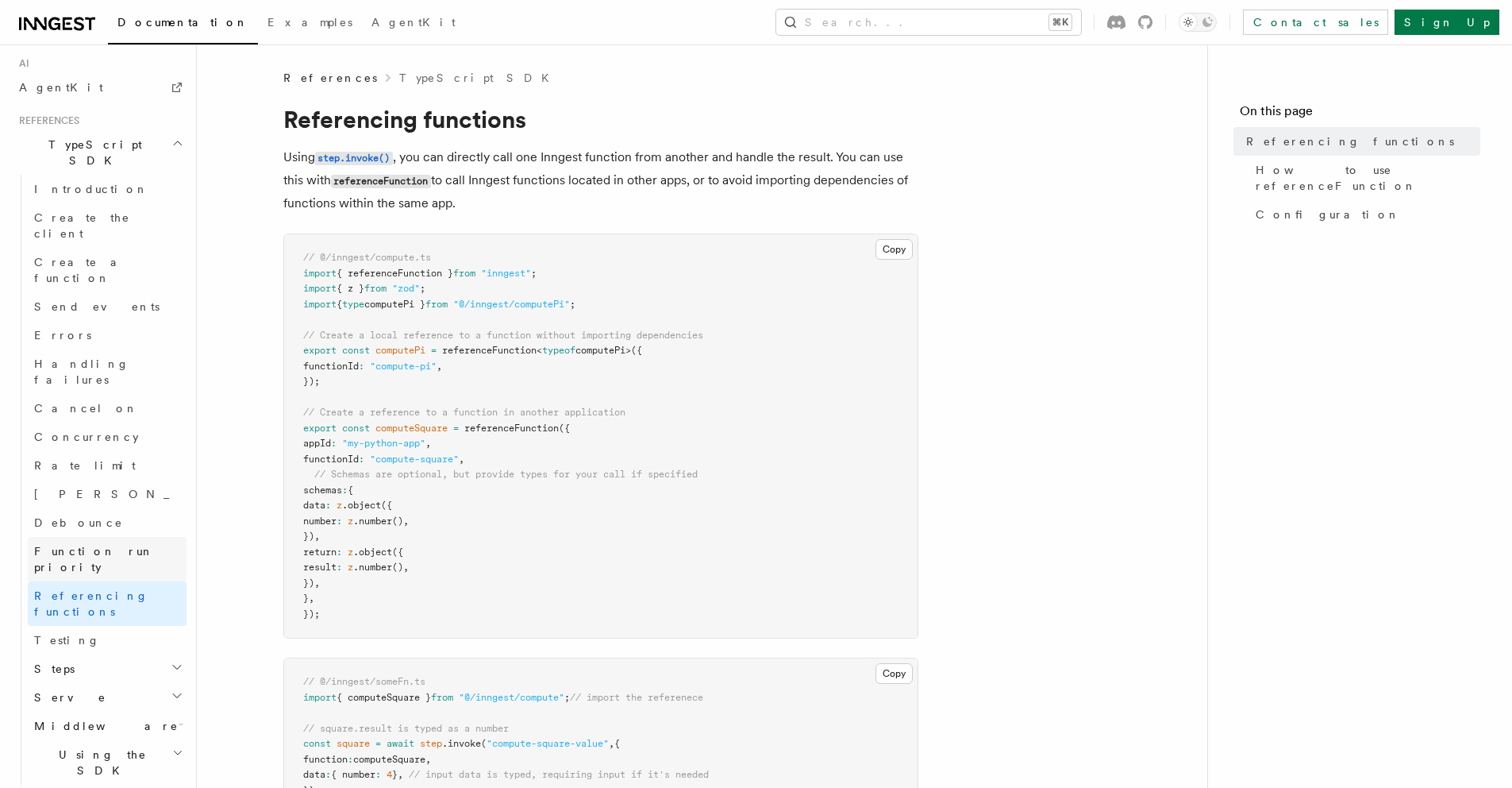
click at [74, 545] on span "Function run priority" at bounding box center [94, 559] width 120 height 29
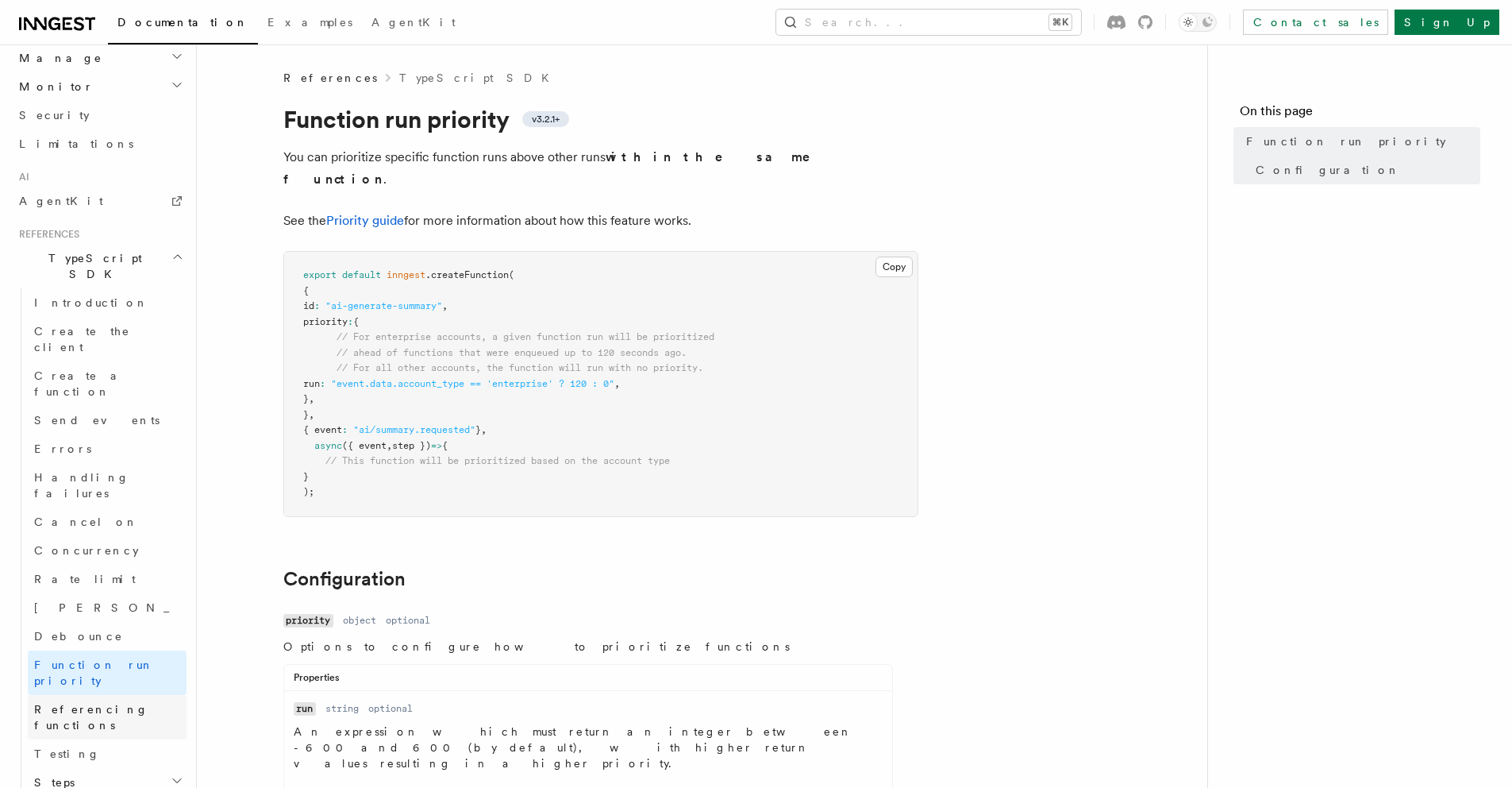
scroll to position [915, 0]
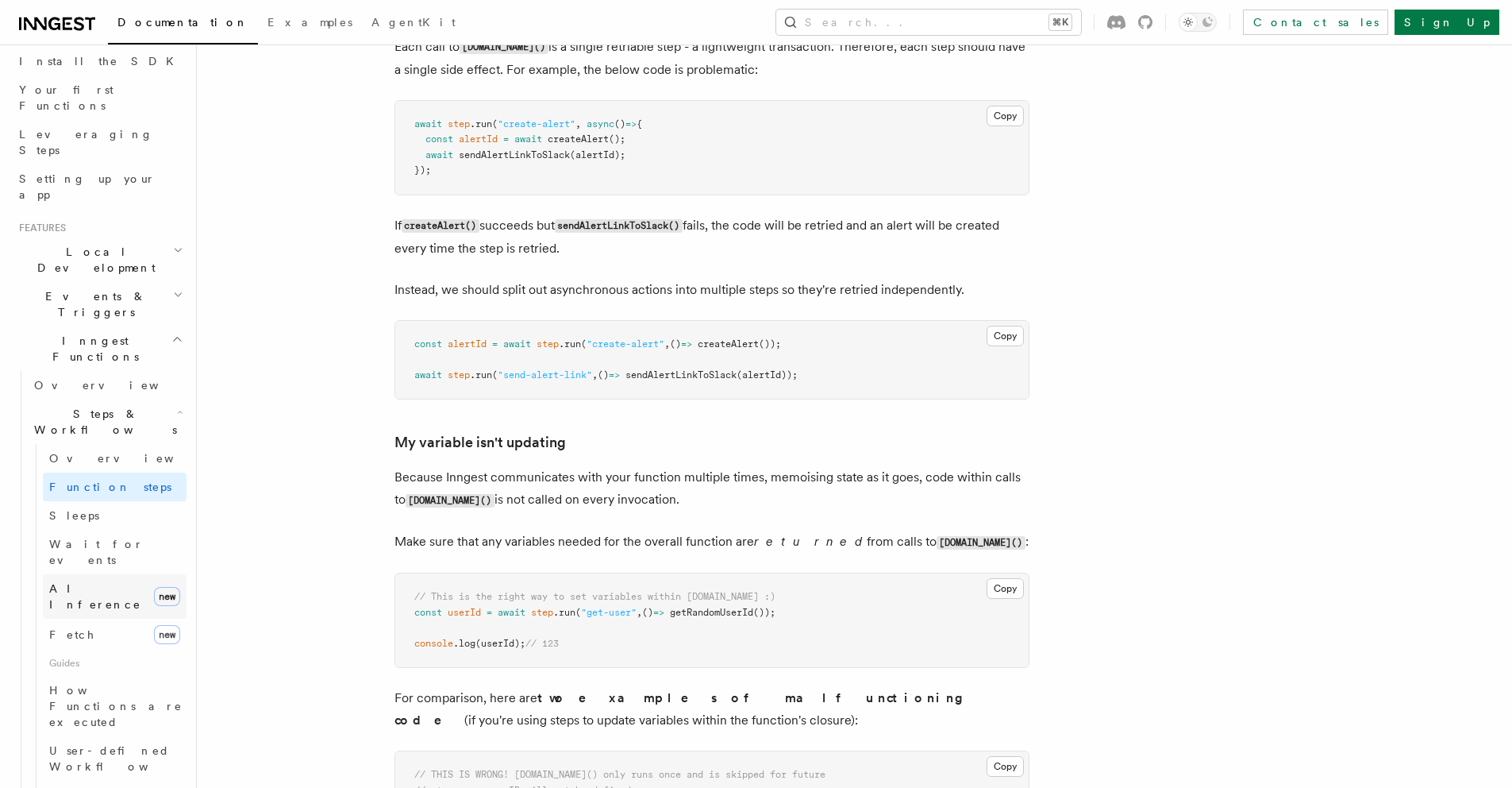
scroll to position [195, 0]
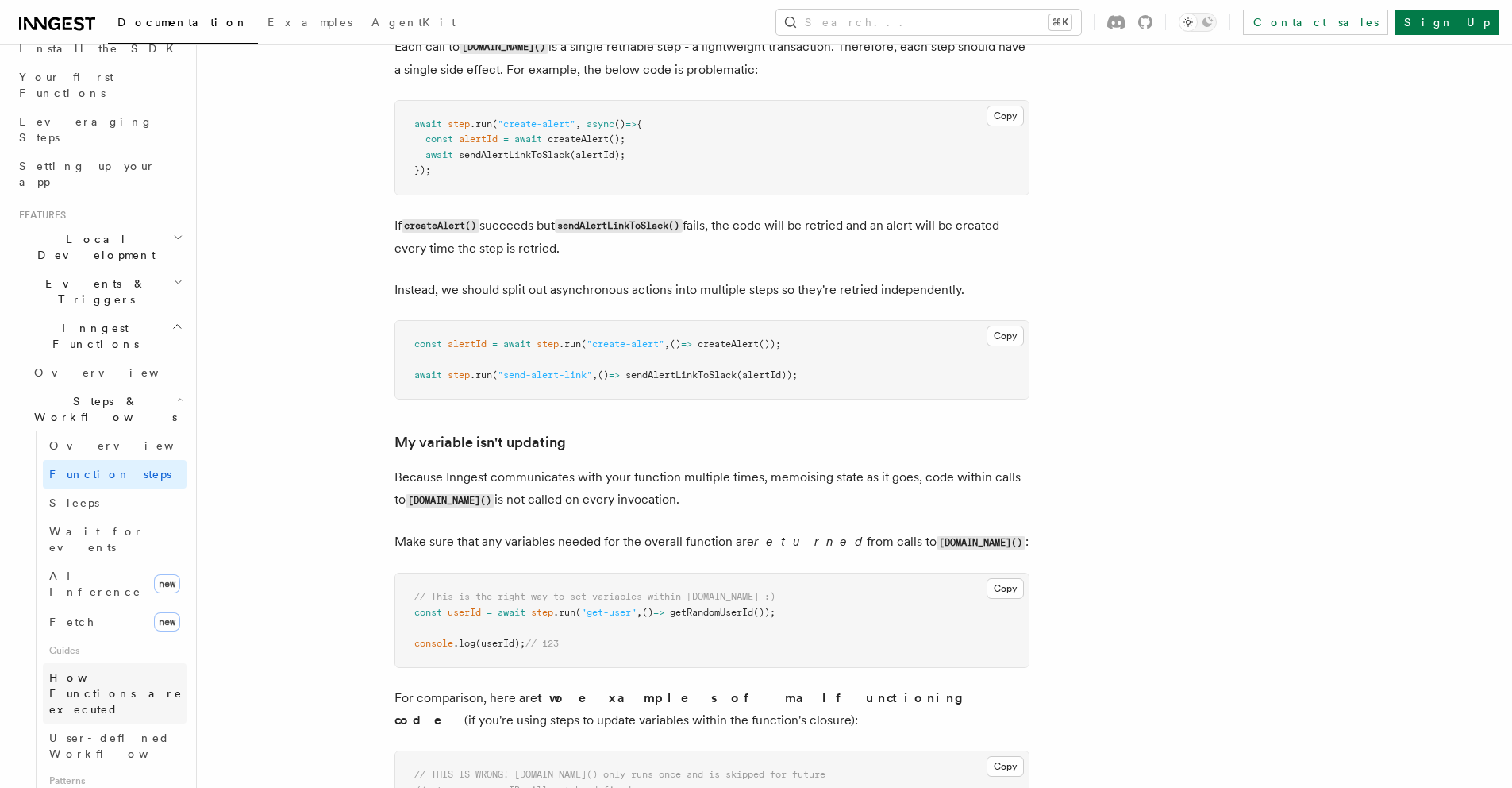
click at [88, 671] on span "How Functions are executed" at bounding box center [115, 693] width 133 height 45
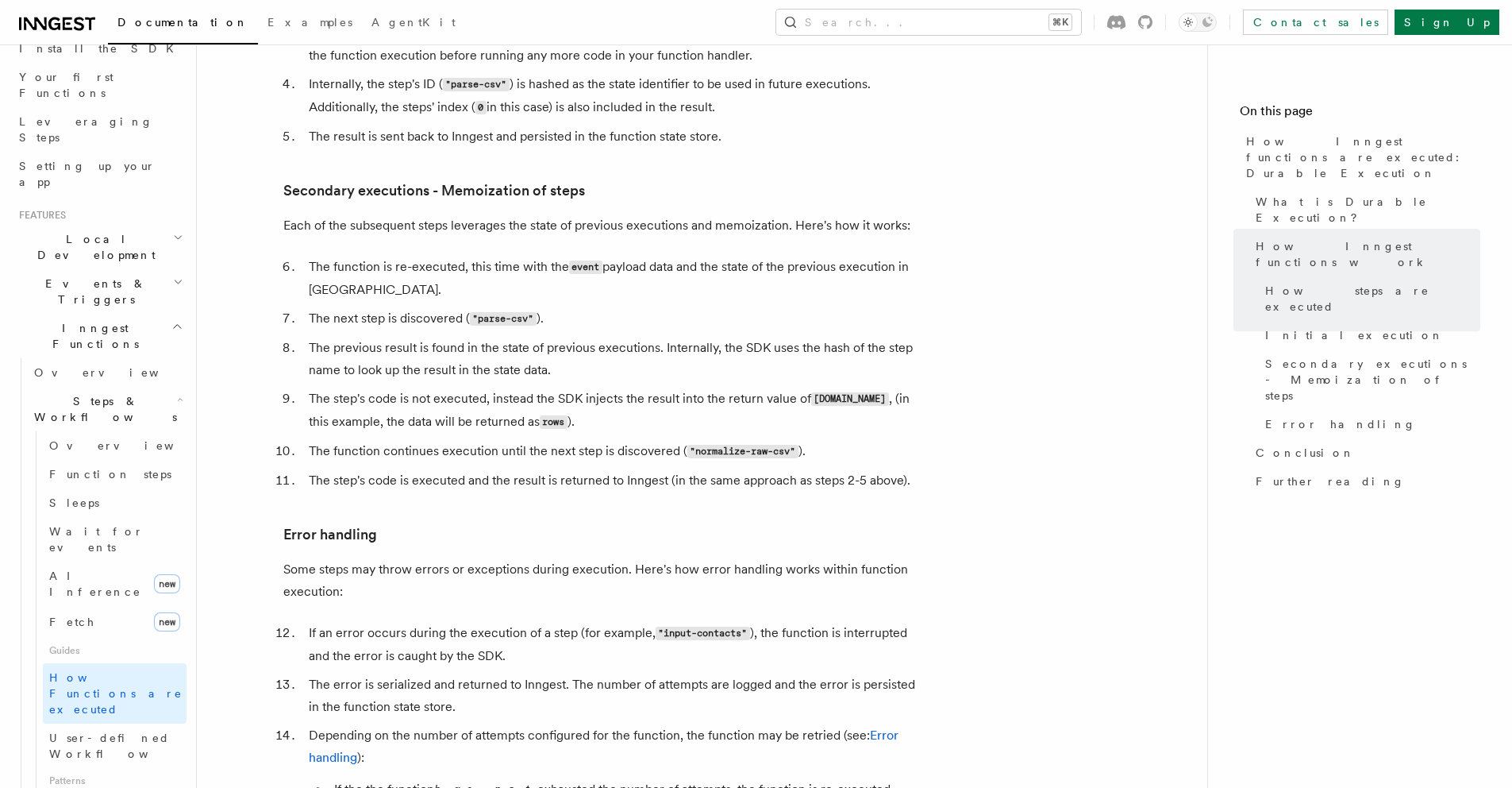
scroll to position [2172, 0]
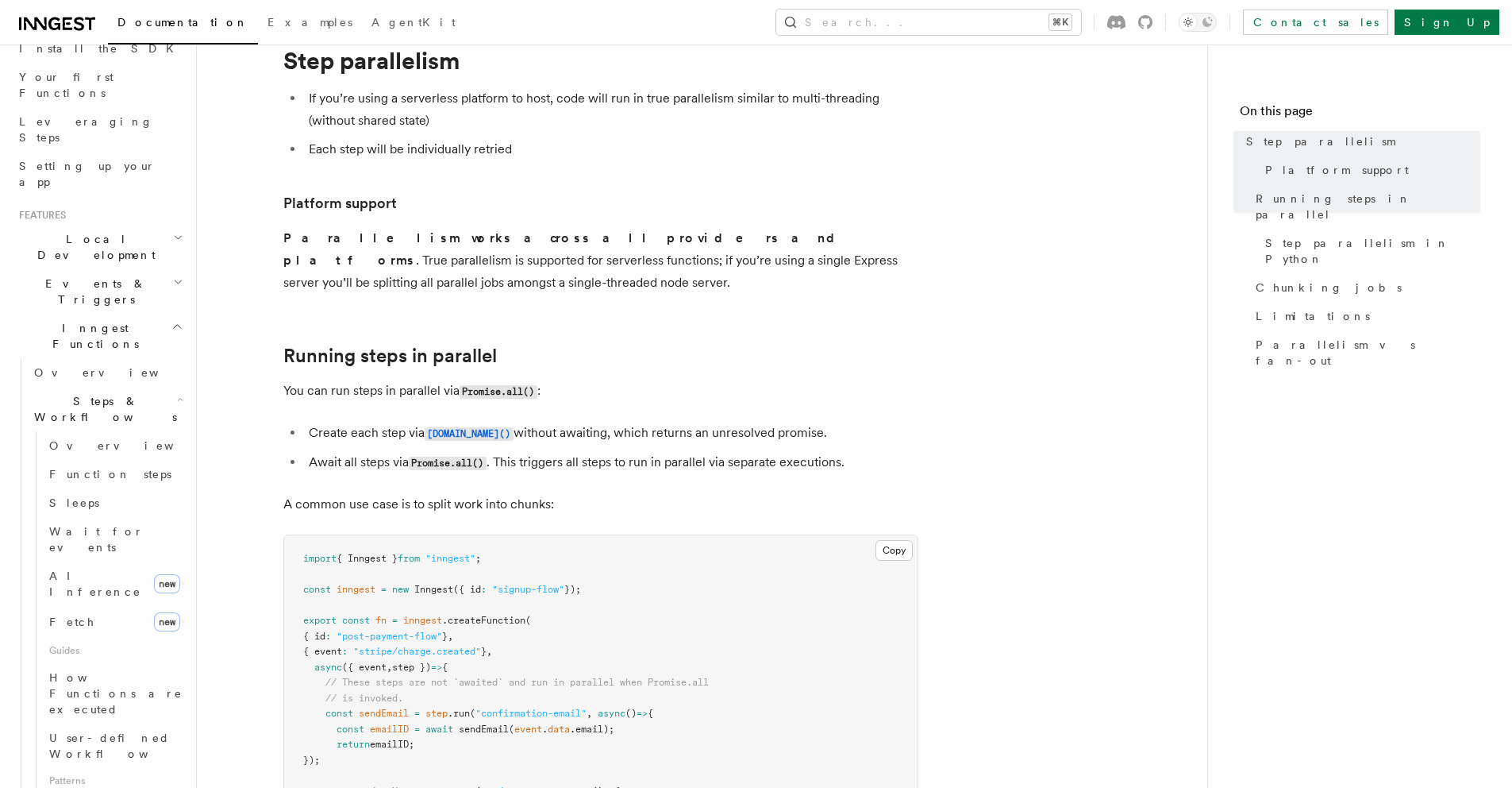
scroll to position [283, 0]
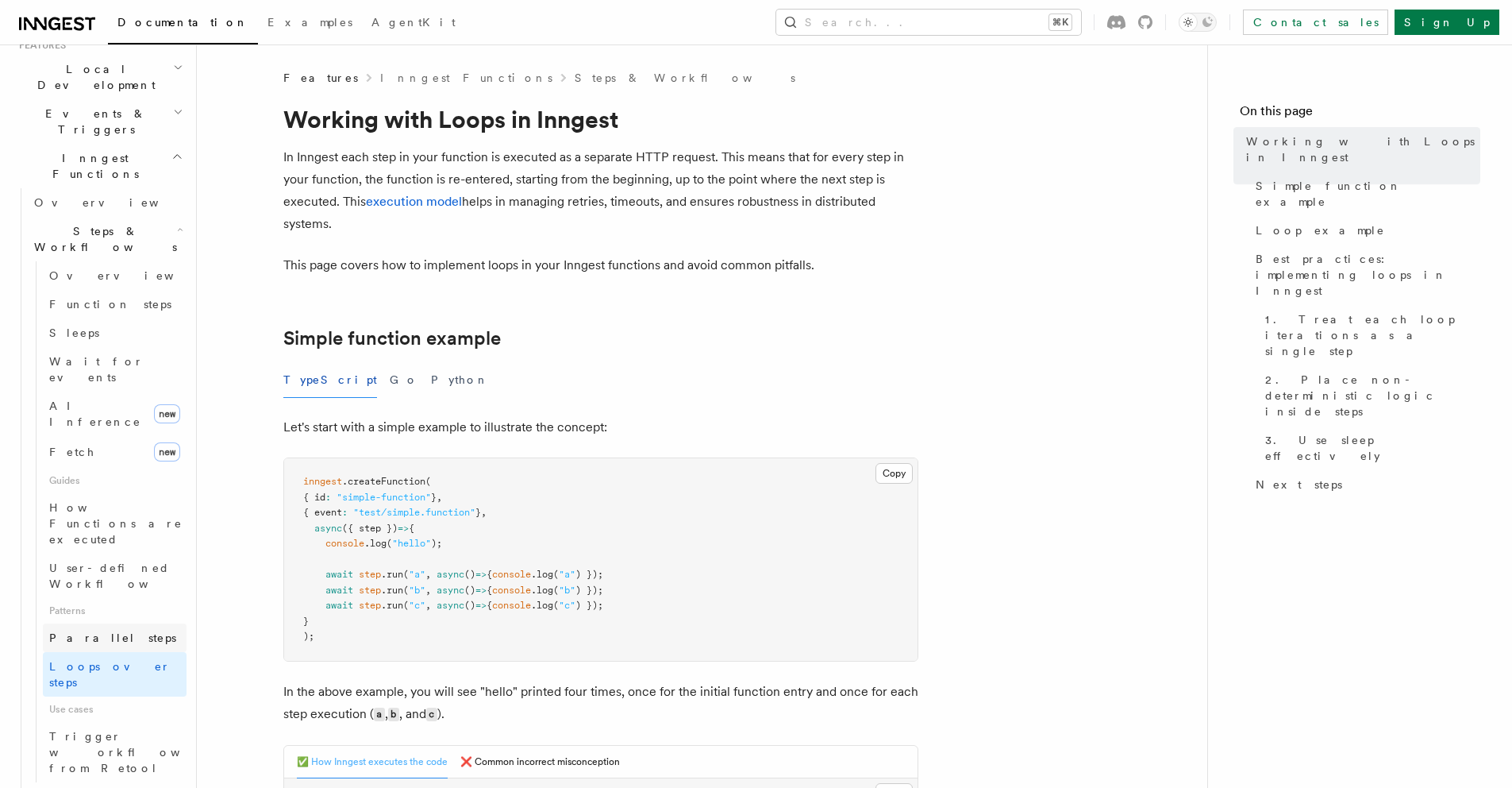
scroll to position [374, 0]
click at [140, 772] on h2 "Flow Control new" at bounding box center [107, 794] width 159 height 45
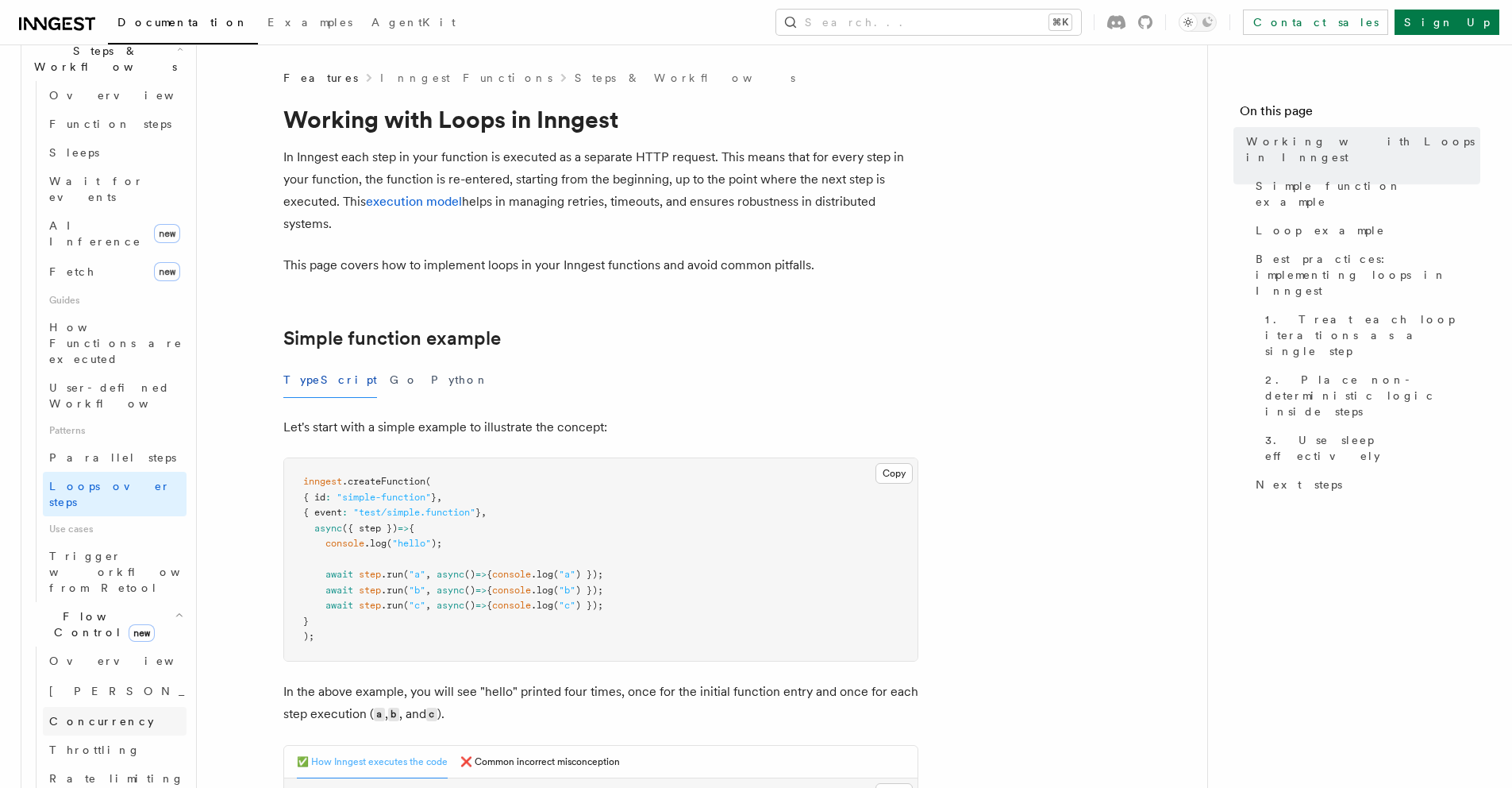
scroll to position [621, 0]
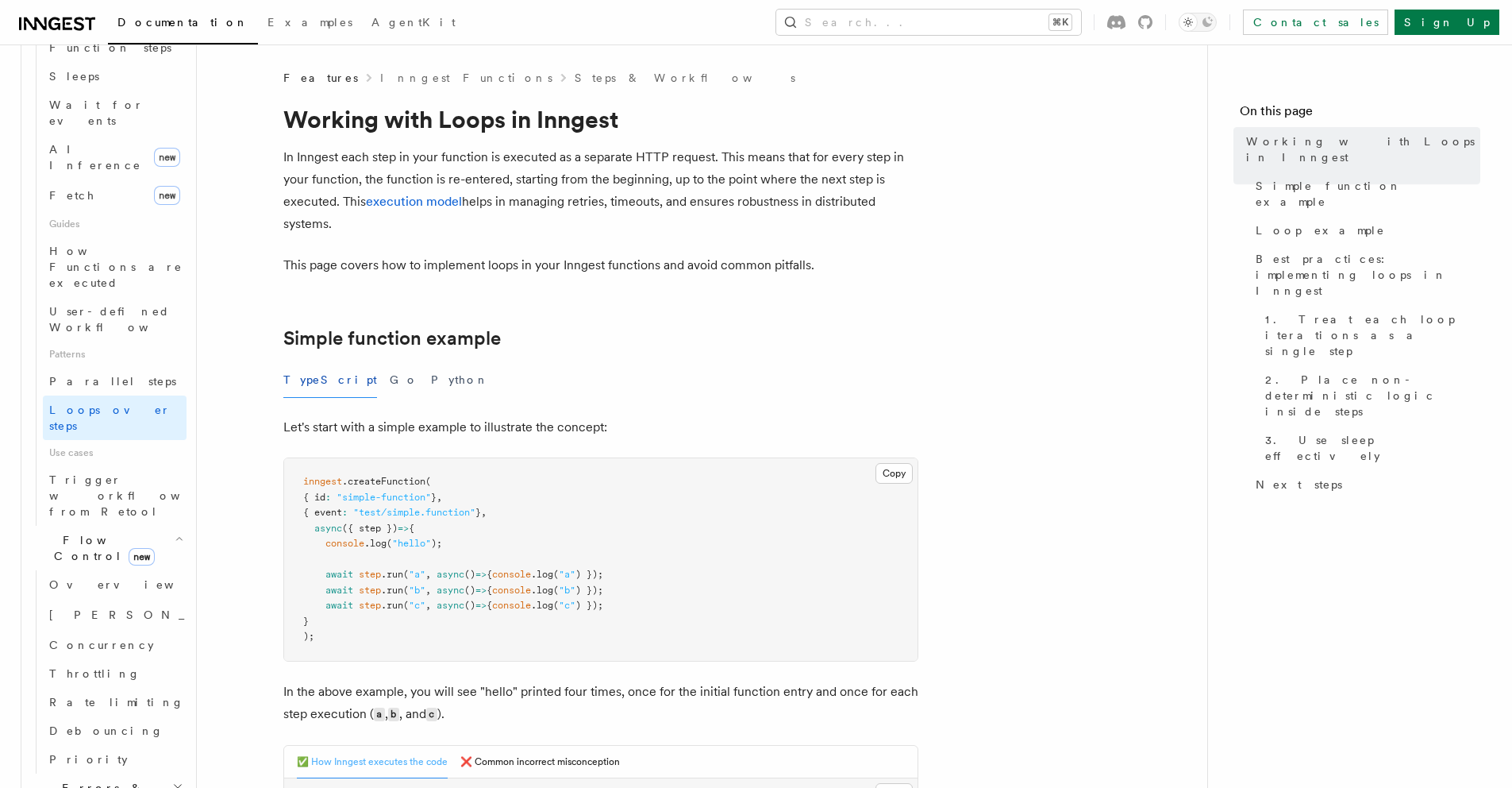
click at [103, 780] on span "Errors & Retries" at bounding box center [100, 796] width 145 height 32
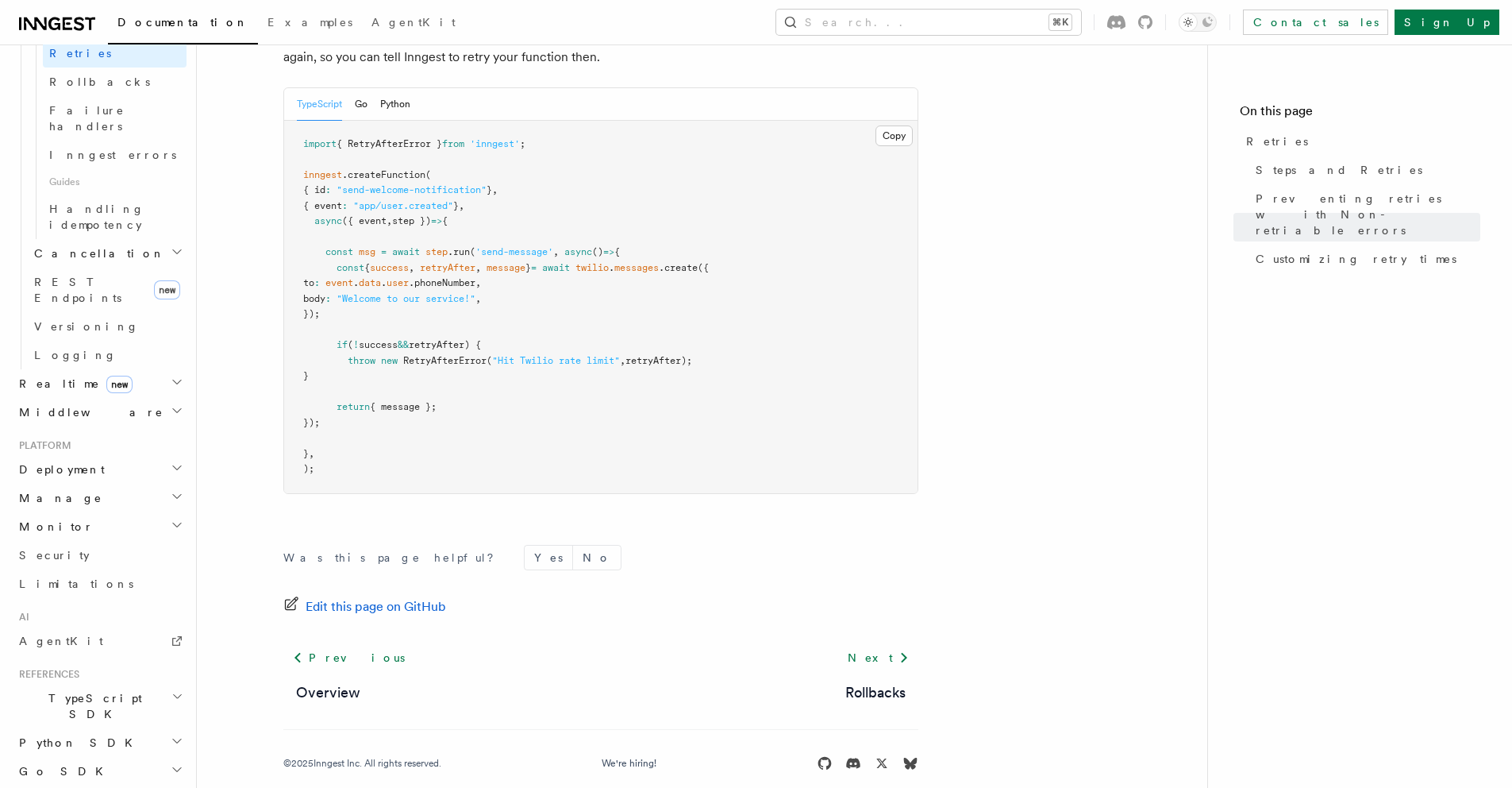
scroll to position [711, 0]
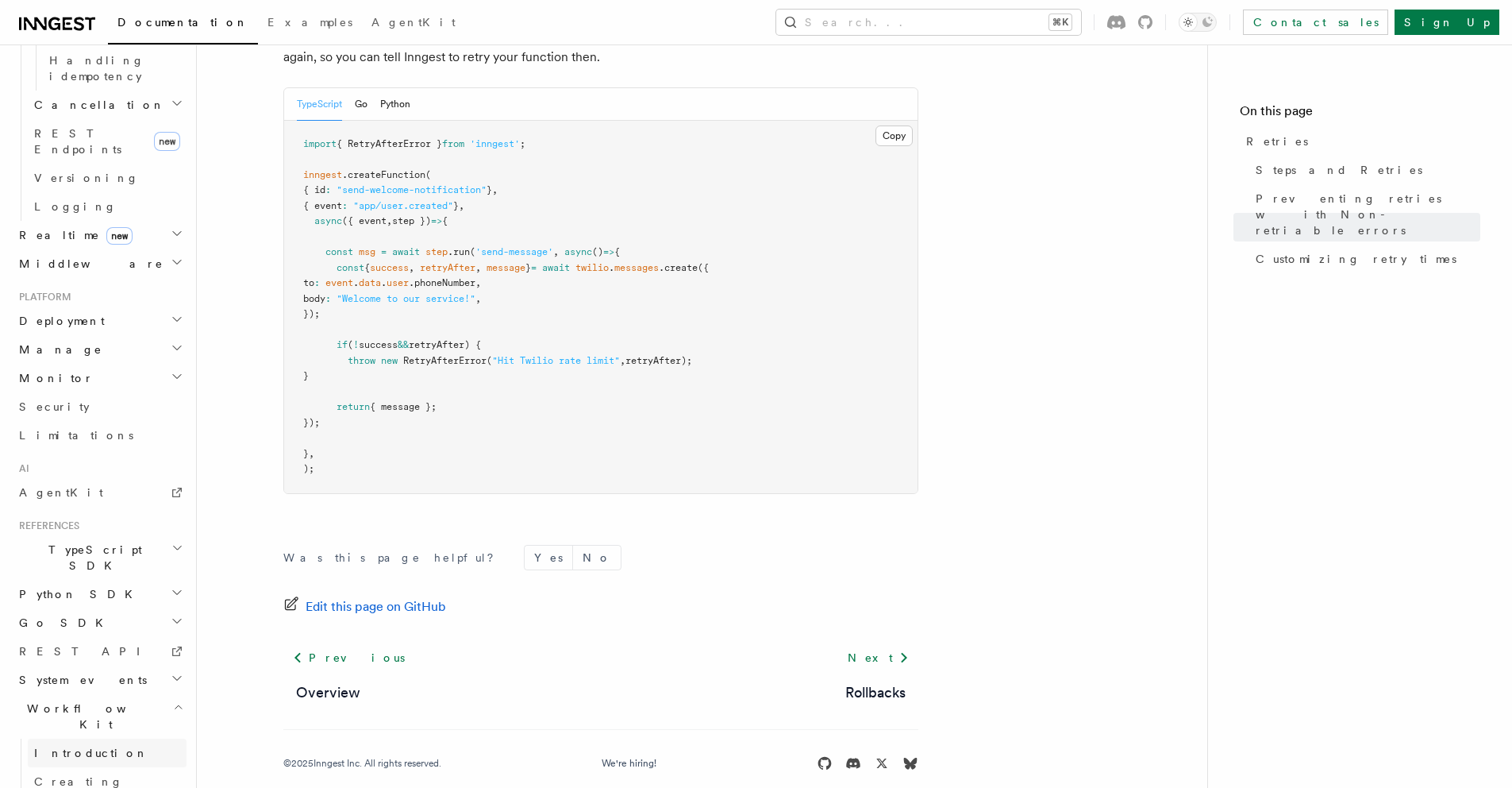
scroll to position [854, 0]
click at [146, 692] on h2 "Workflow Kit" at bounding box center [99, 715] width 174 height 45
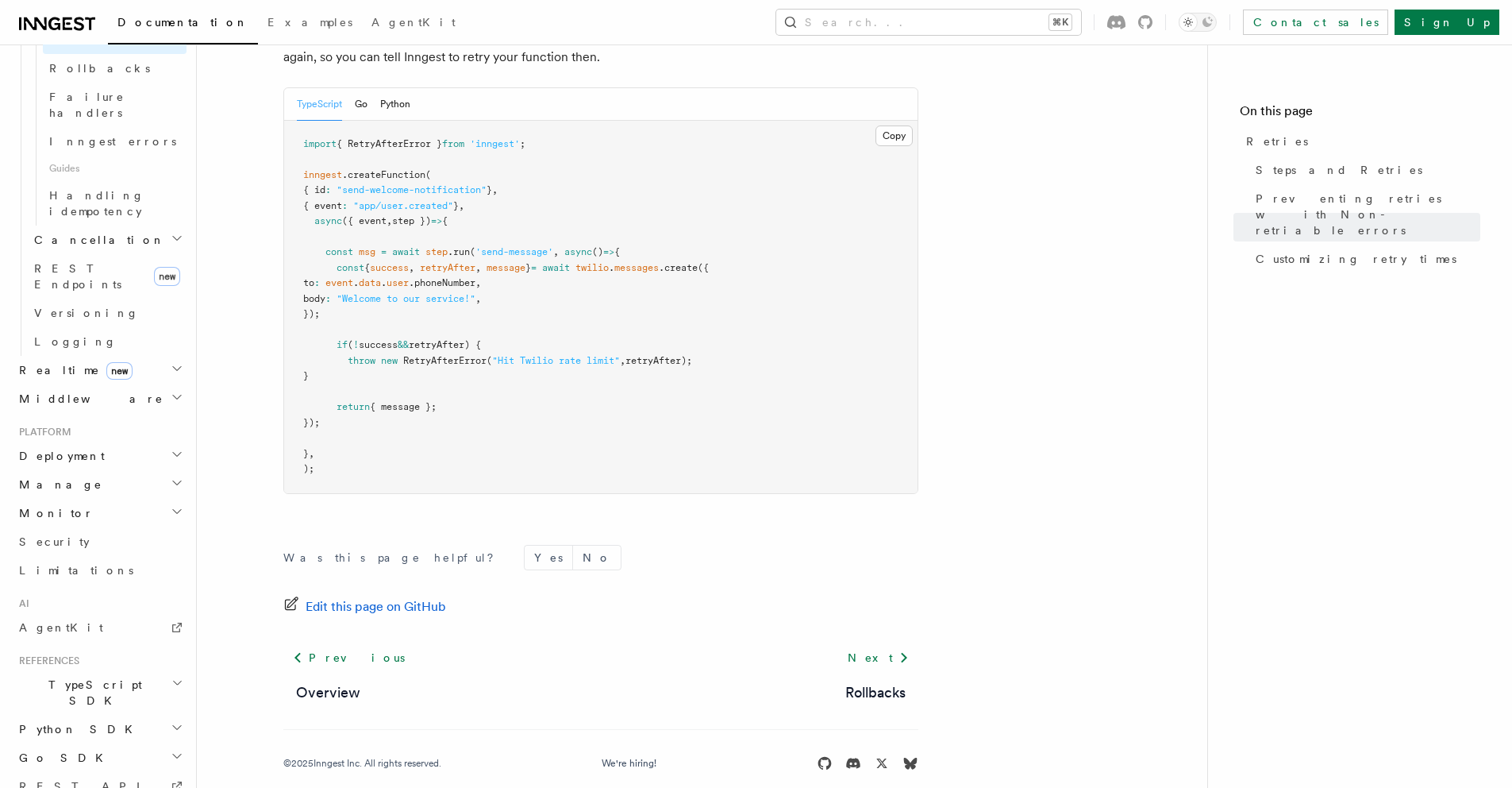
scroll to position [711, 0]
click at [111, 676] on h2 "TypeScript SDK" at bounding box center [99, 699] width 174 height 45
click at [94, 729] on span "Introduction" at bounding box center [91, 735] width 114 height 13
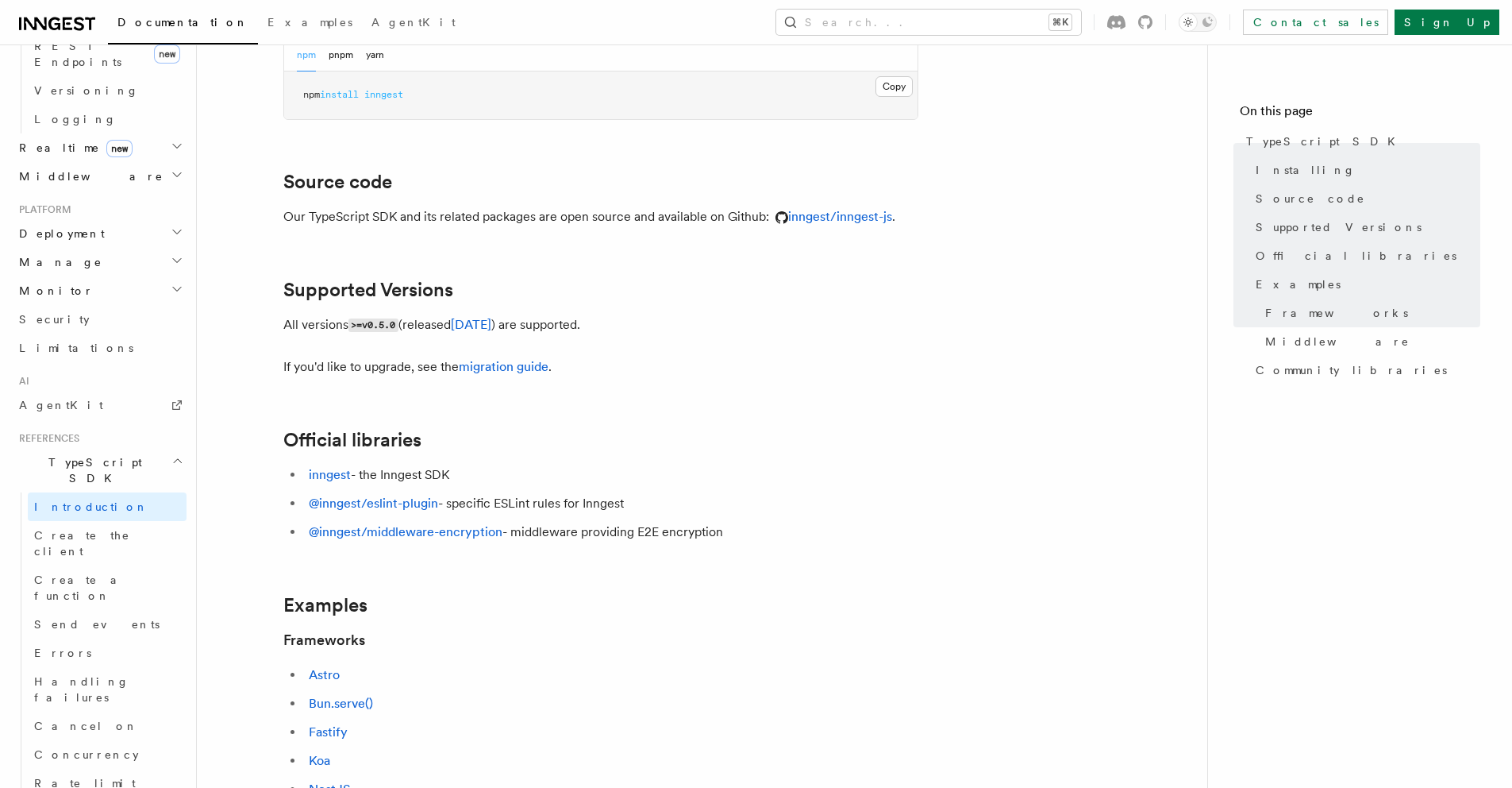
scroll to position [159, 0]
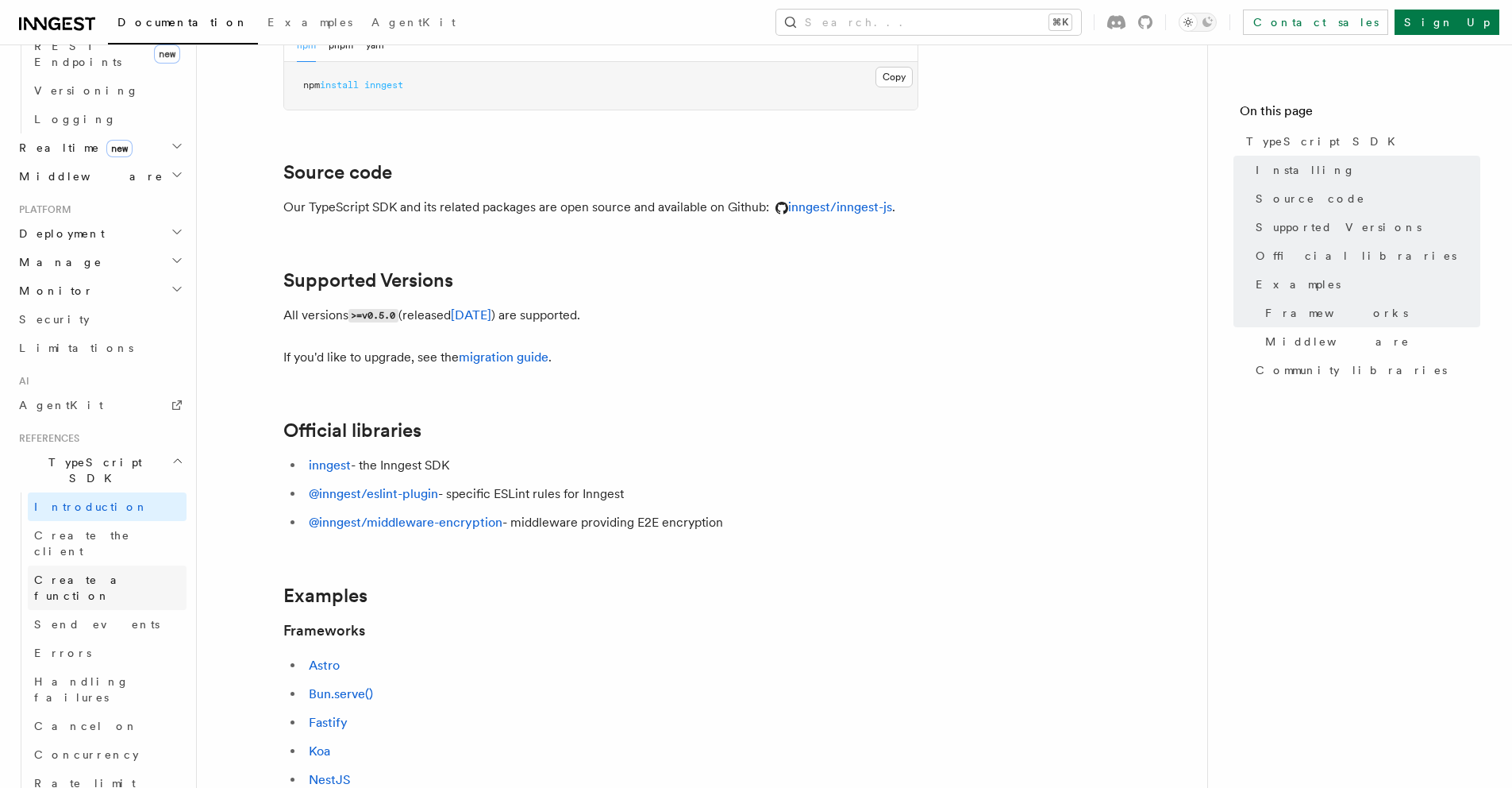
click at [81, 574] on span "Create a function" at bounding box center [81, 588] width 95 height 29
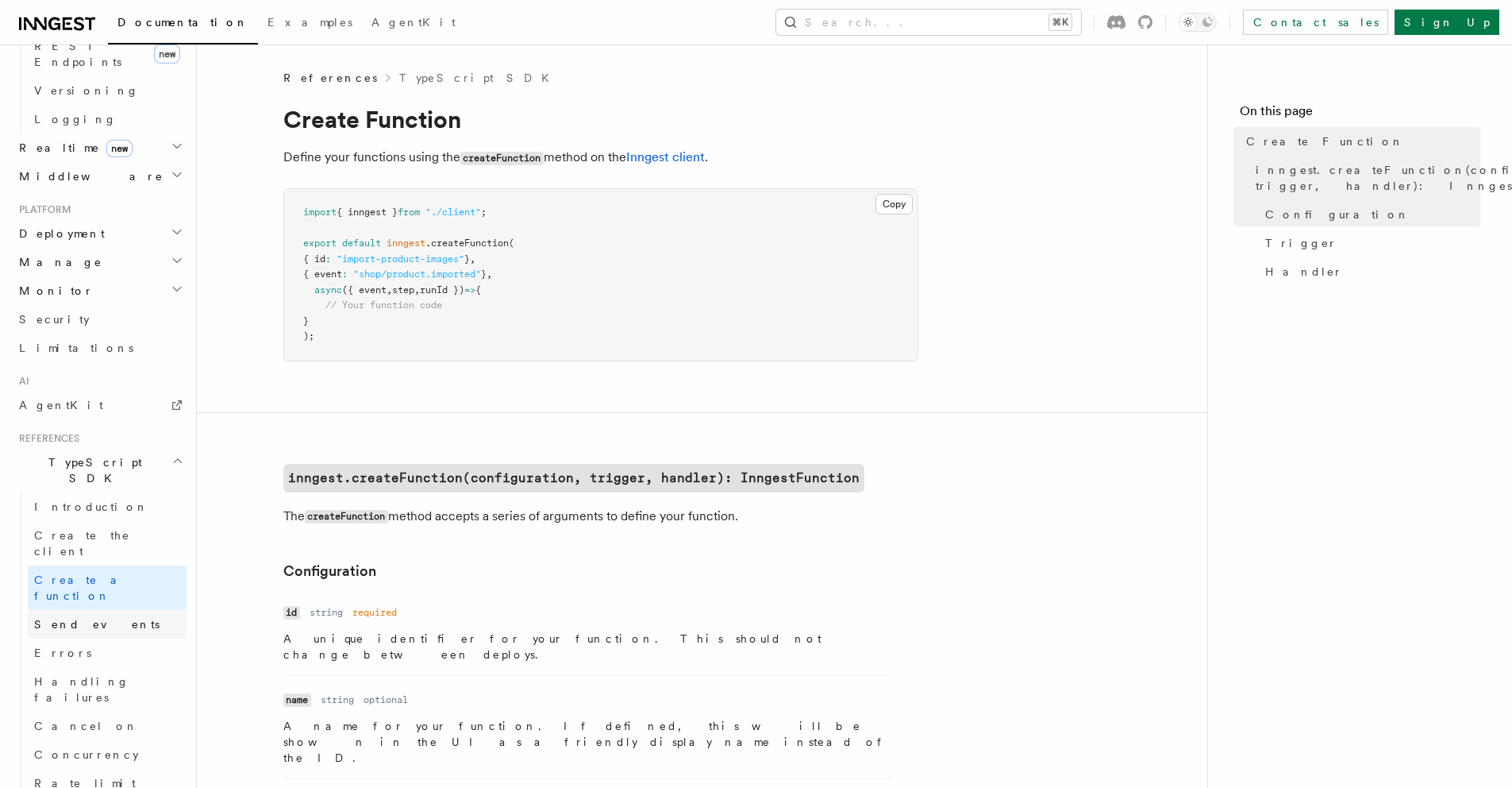
click at [81, 617] on span "Send events" at bounding box center [96, 624] width 125 height 13
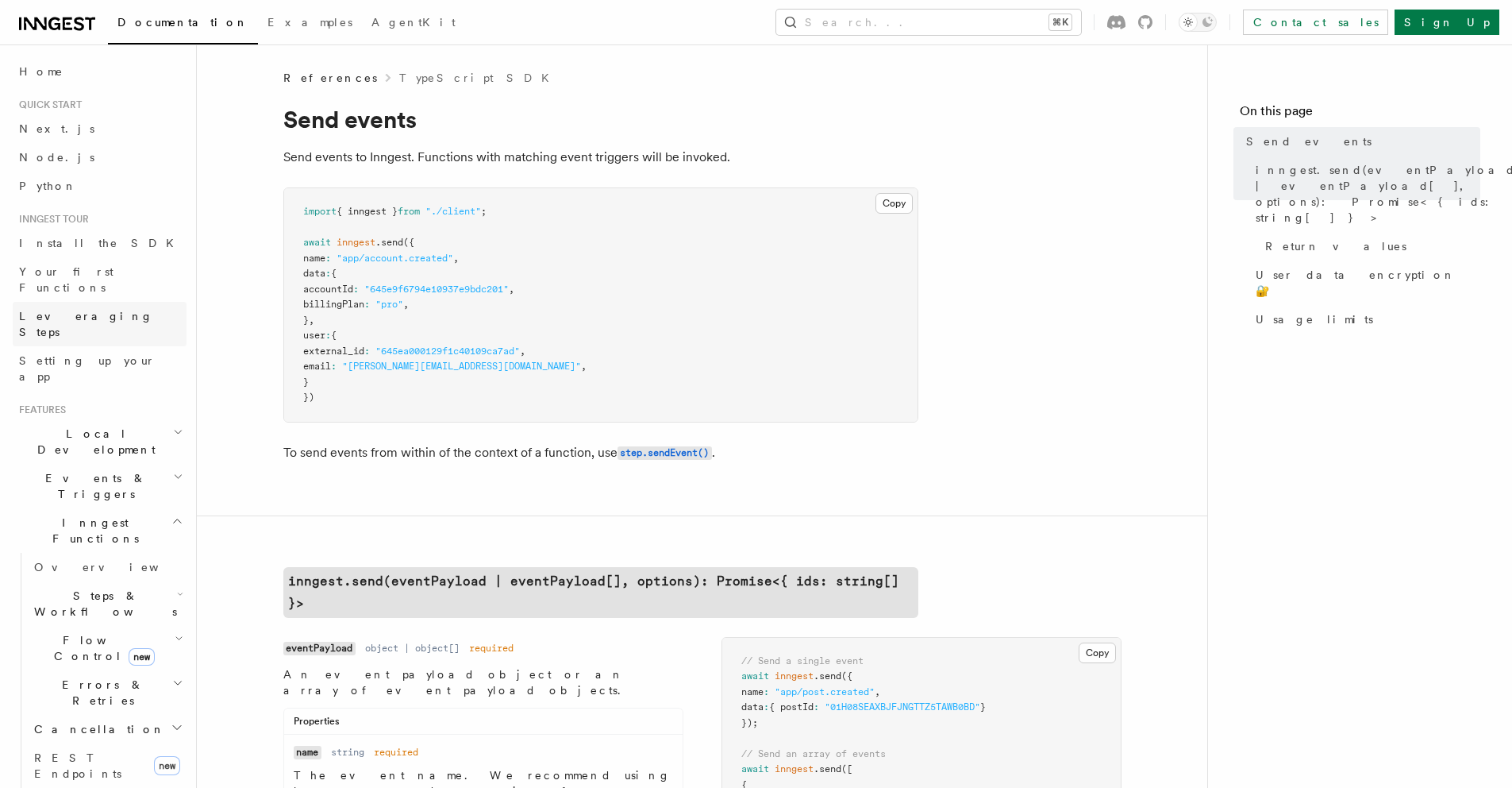
click at [78, 310] on span "Leveraging Steps" at bounding box center [86, 324] width 134 height 29
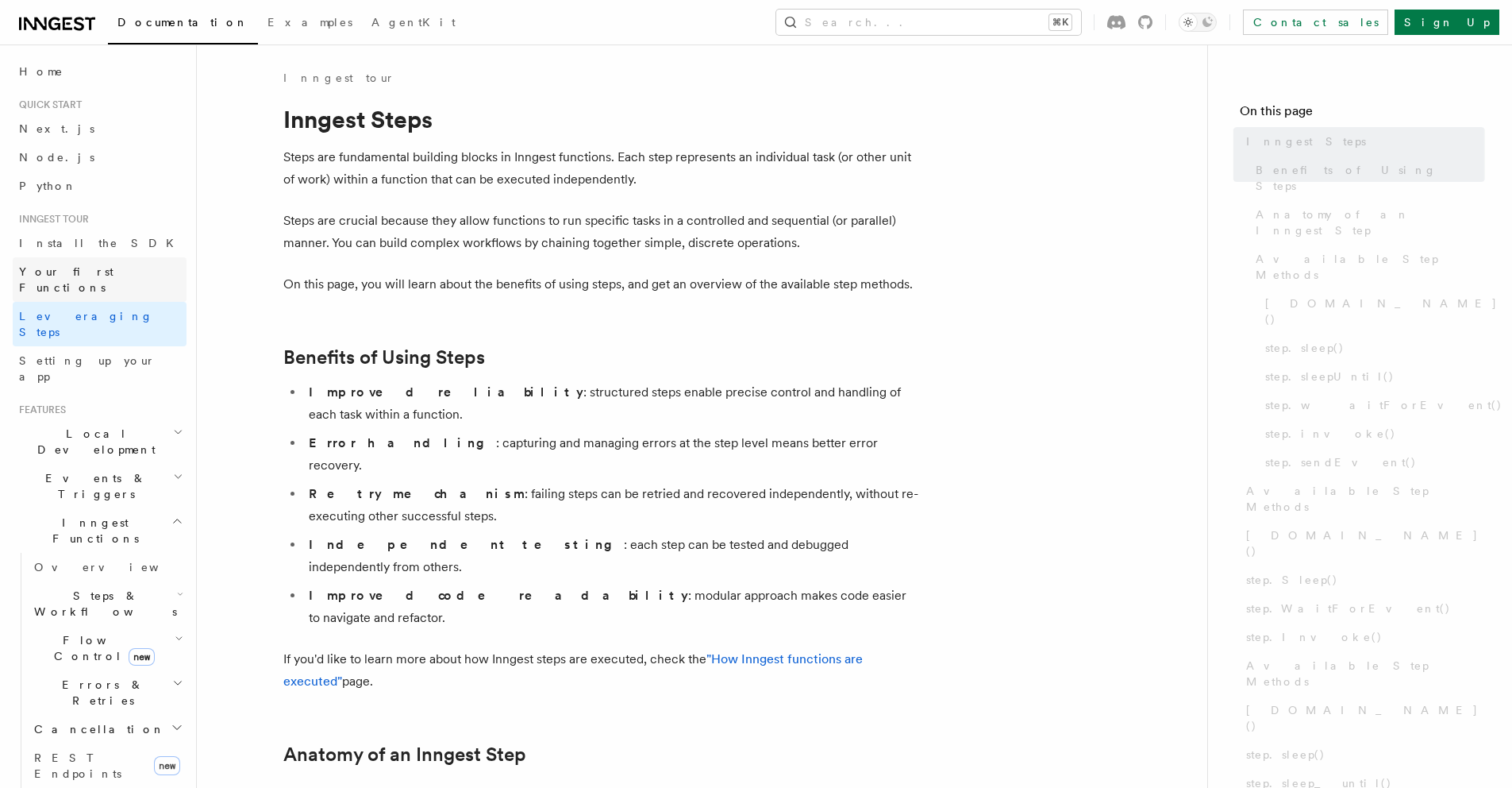
click at [77, 272] on span "Your first Functions" at bounding box center [66, 280] width 95 height 29
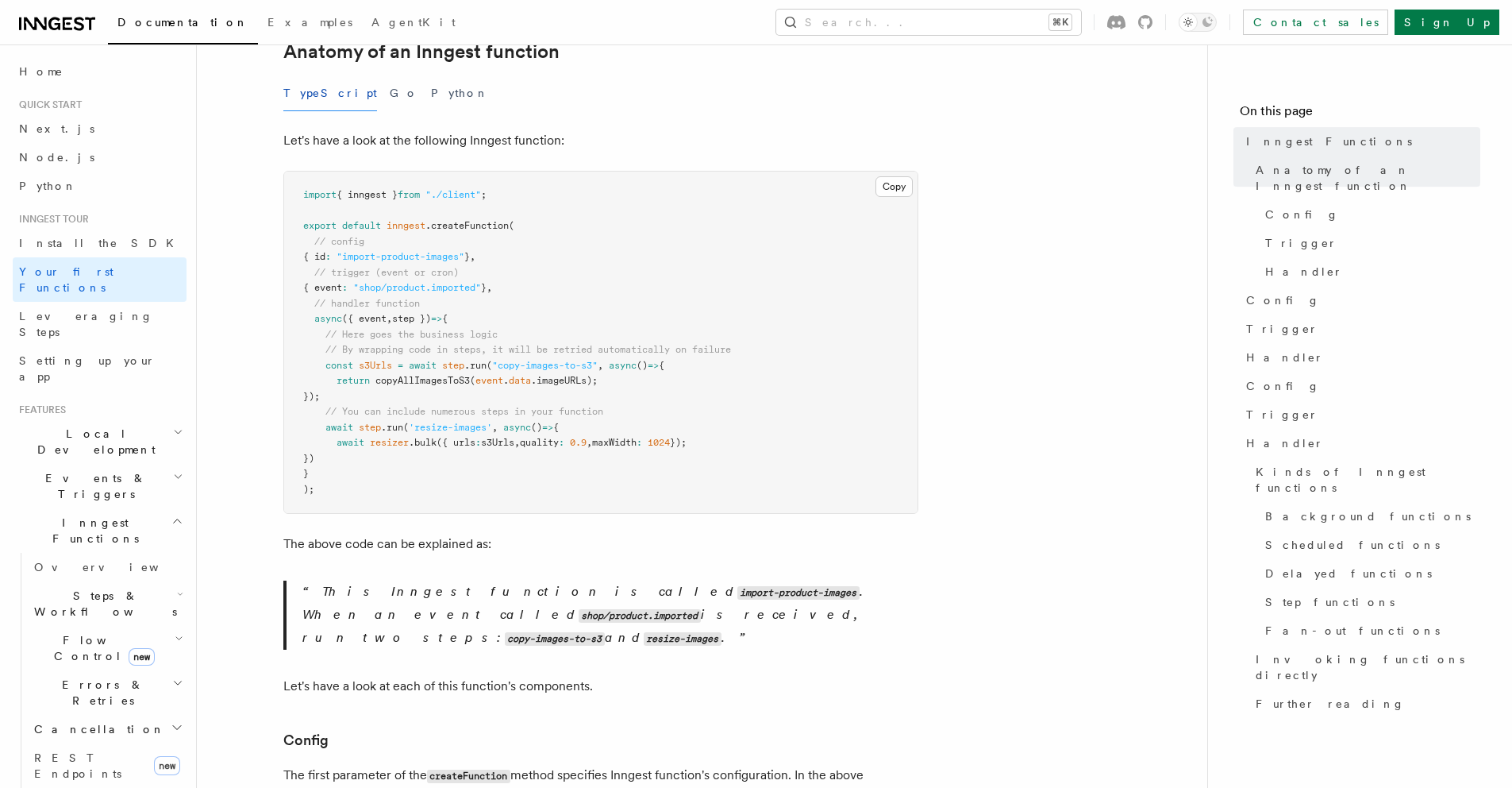
scroll to position [318, 0]
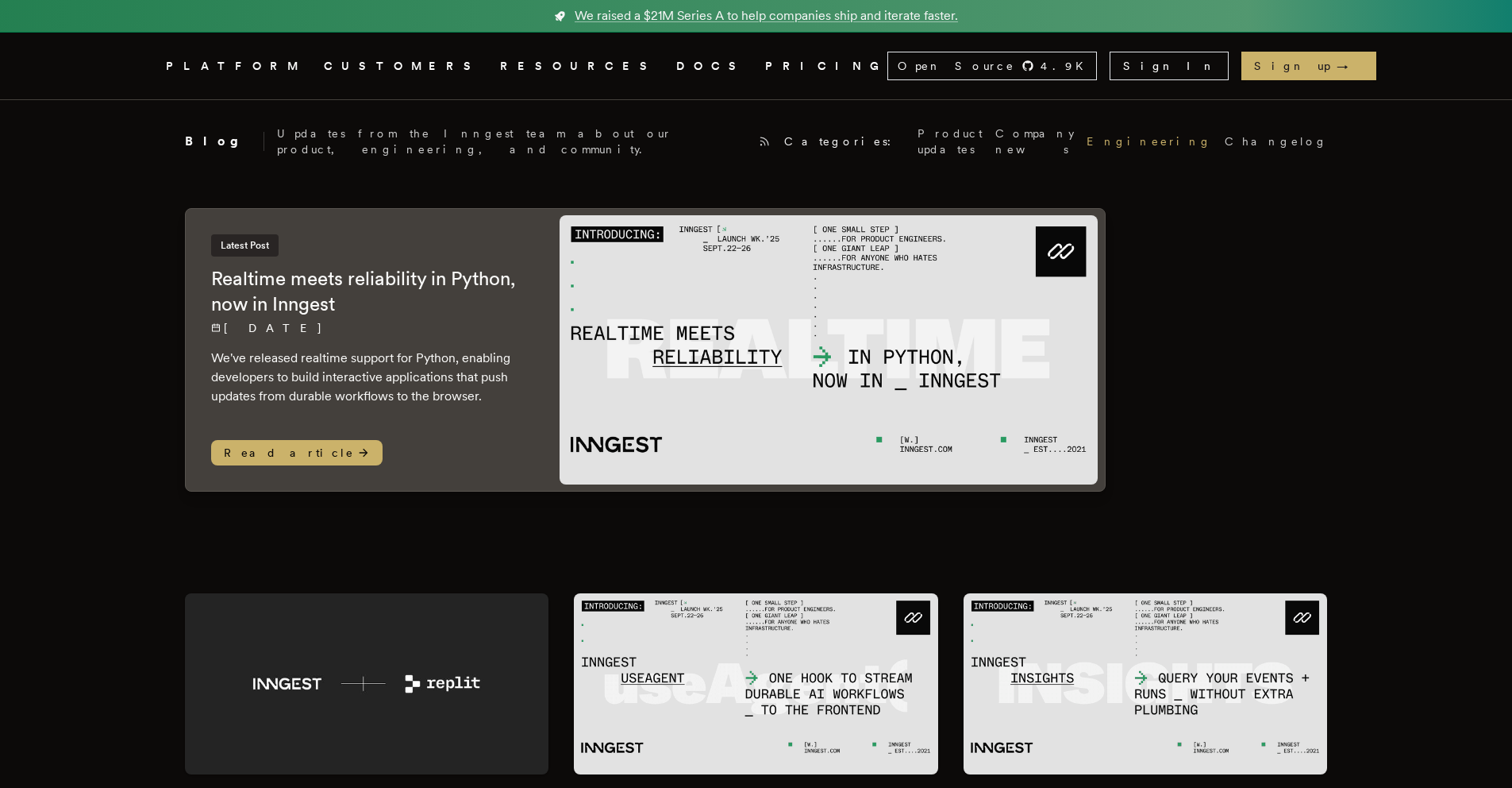
click at [1087, 138] on link "Engineering" at bounding box center [1149, 141] width 125 height 16
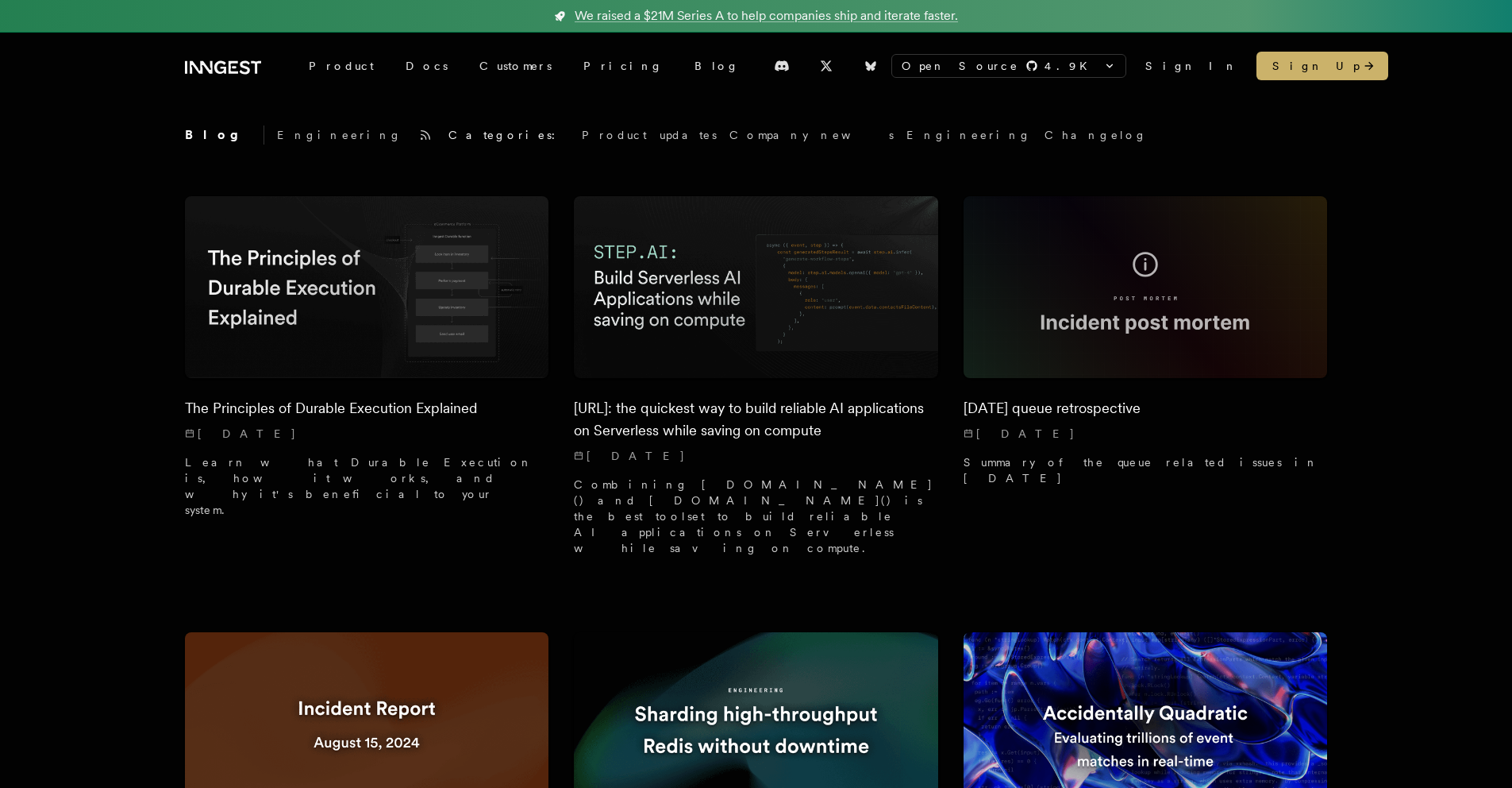
click at [283, 132] on p "Engineering" at bounding box center [339, 135] width 125 height 16
click at [448, 136] on span "Categories:" at bounding box center [508, 135] width 121 height 16
click at [581, 139] on link "Product updates" at bounding box center [648, 135] width 135 height 16
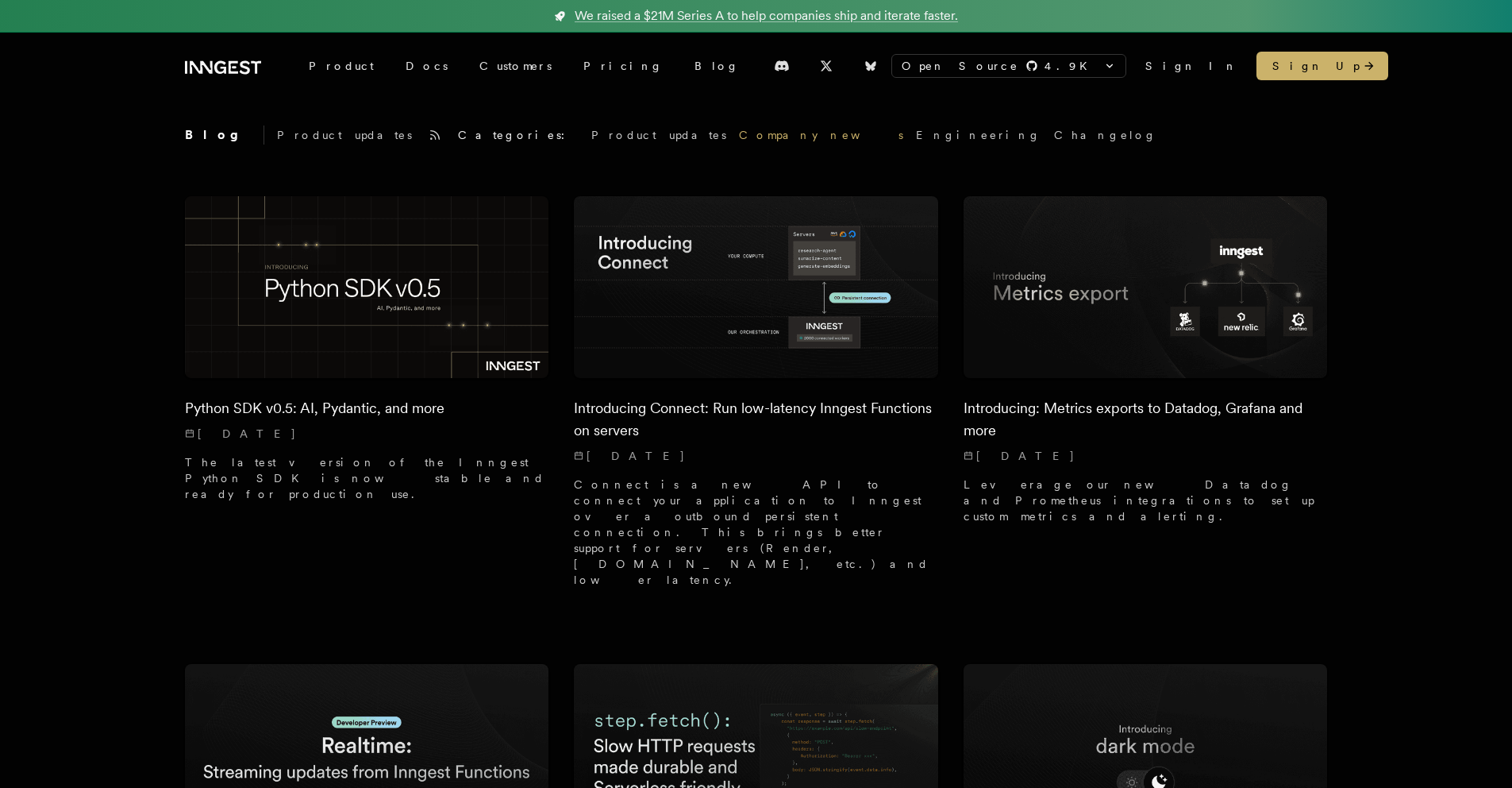
click at [739, 139] on link "Company news" at bounding box center [821, 135] width 164 height 16
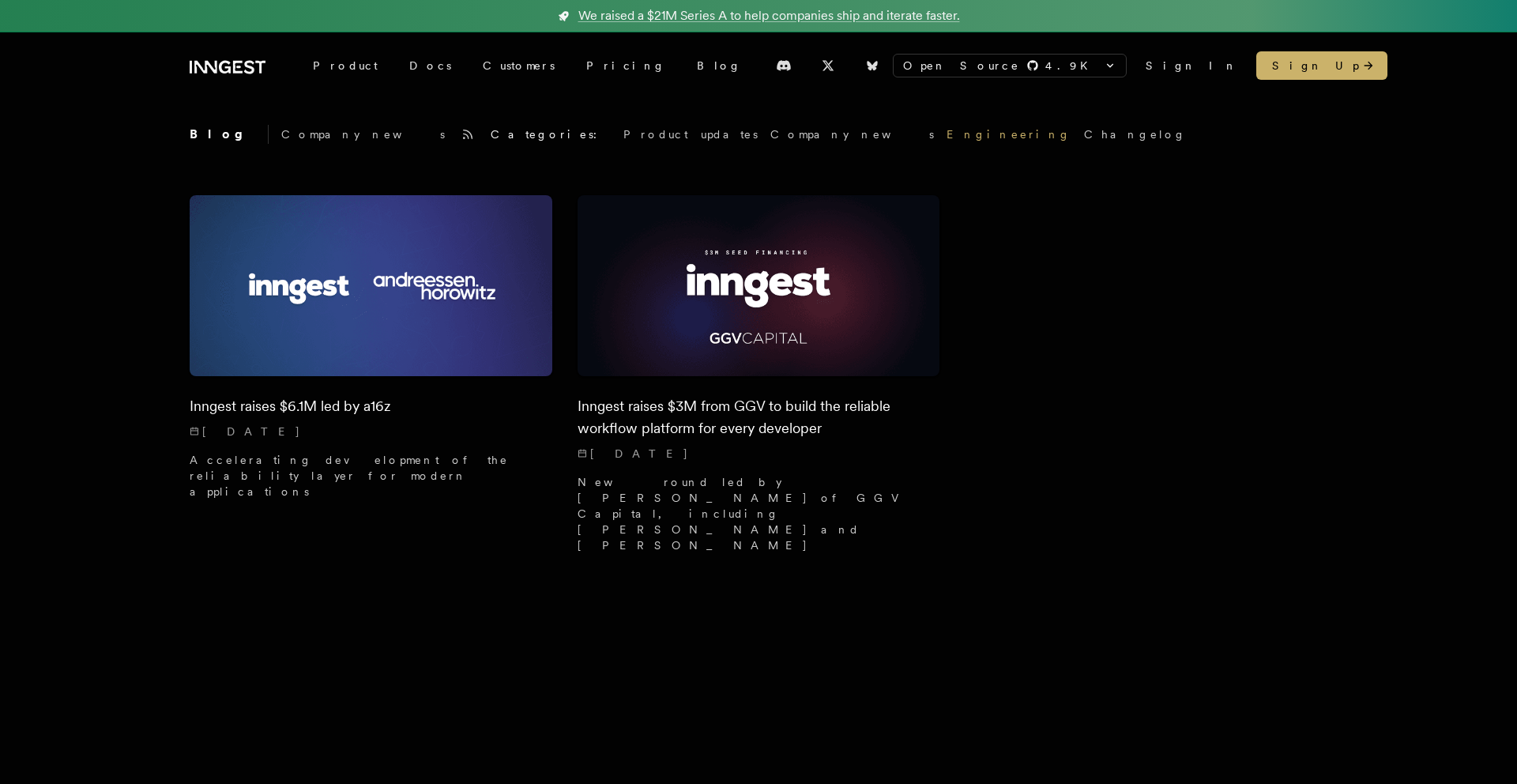
click at [947, 133] on link "Engineering" at bounding box center [1009, 134] width 124 height 16
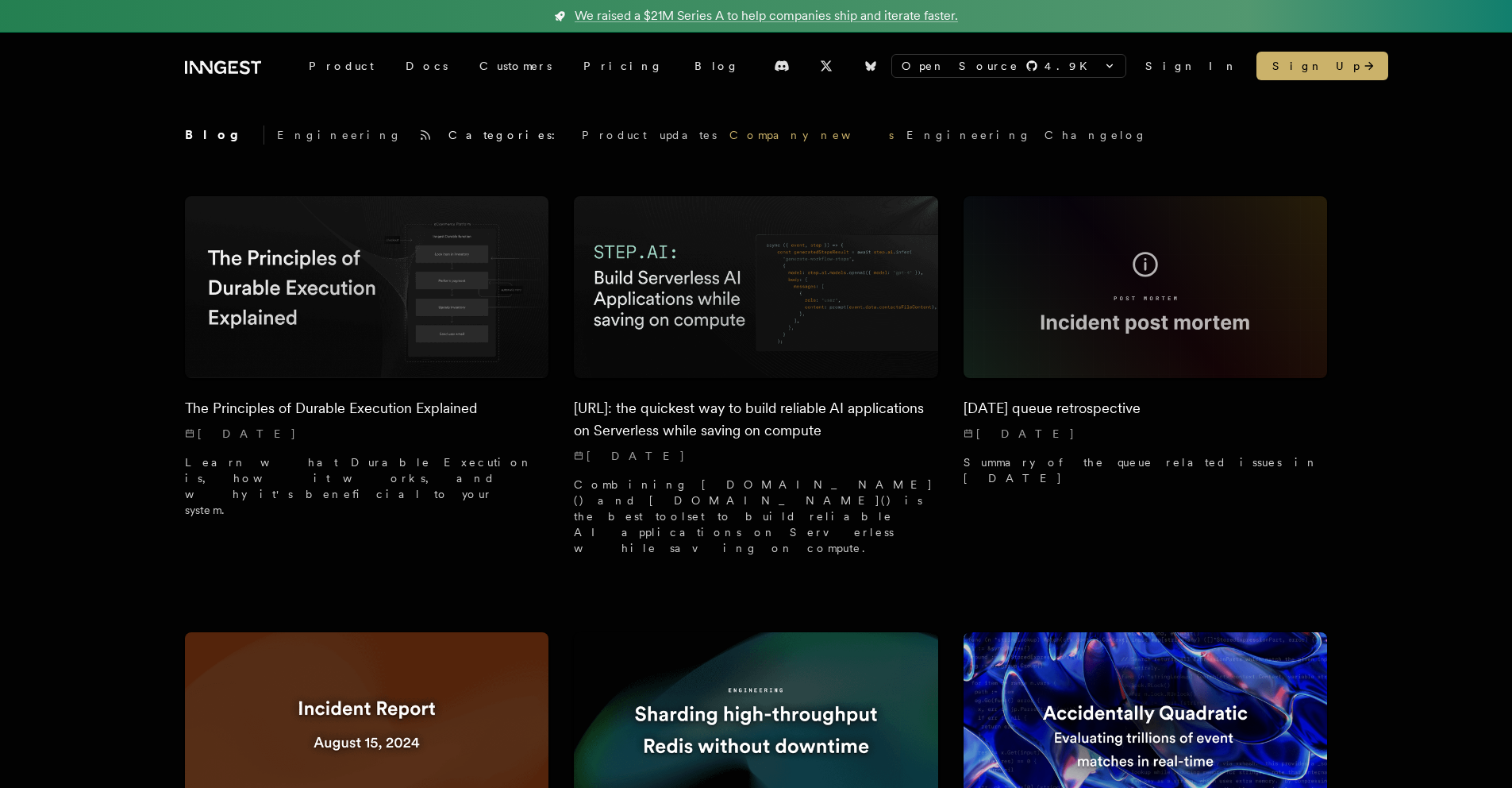
click at [730, 134] on link "Company news" at bounding box center [812, 135] width 164 height 16
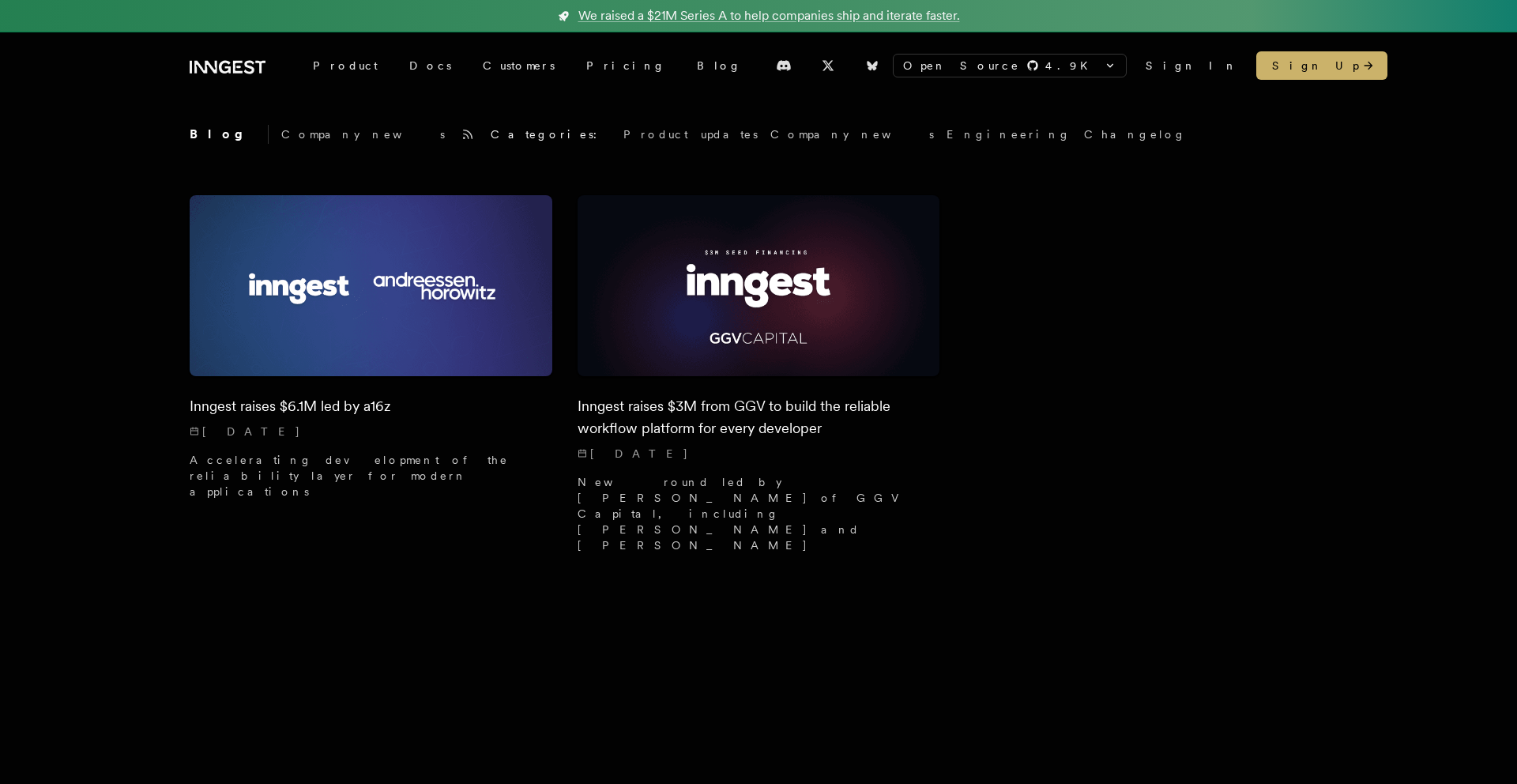
click at [646, 124] on div "Blog Company news Categories: Product updates Company news Engineering Changelog" at bounding box center [758, 134] width 1138 height 20
click at [947, 132] on link "Engineering" at bounding box center [1009, 134] width 124 height 16
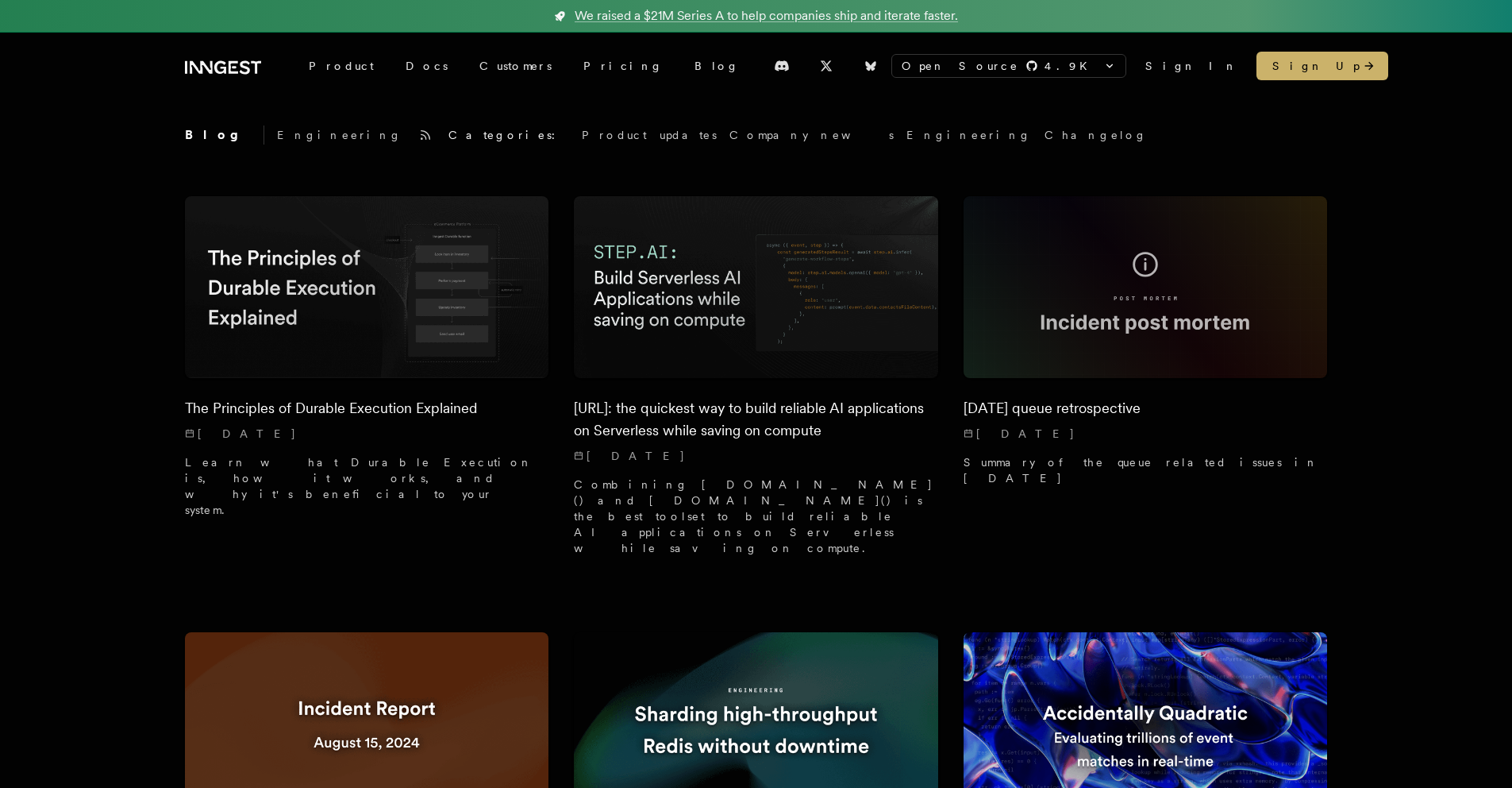
click at [244, 58] on icon at bounding box center [222, 67] width 76 height 19
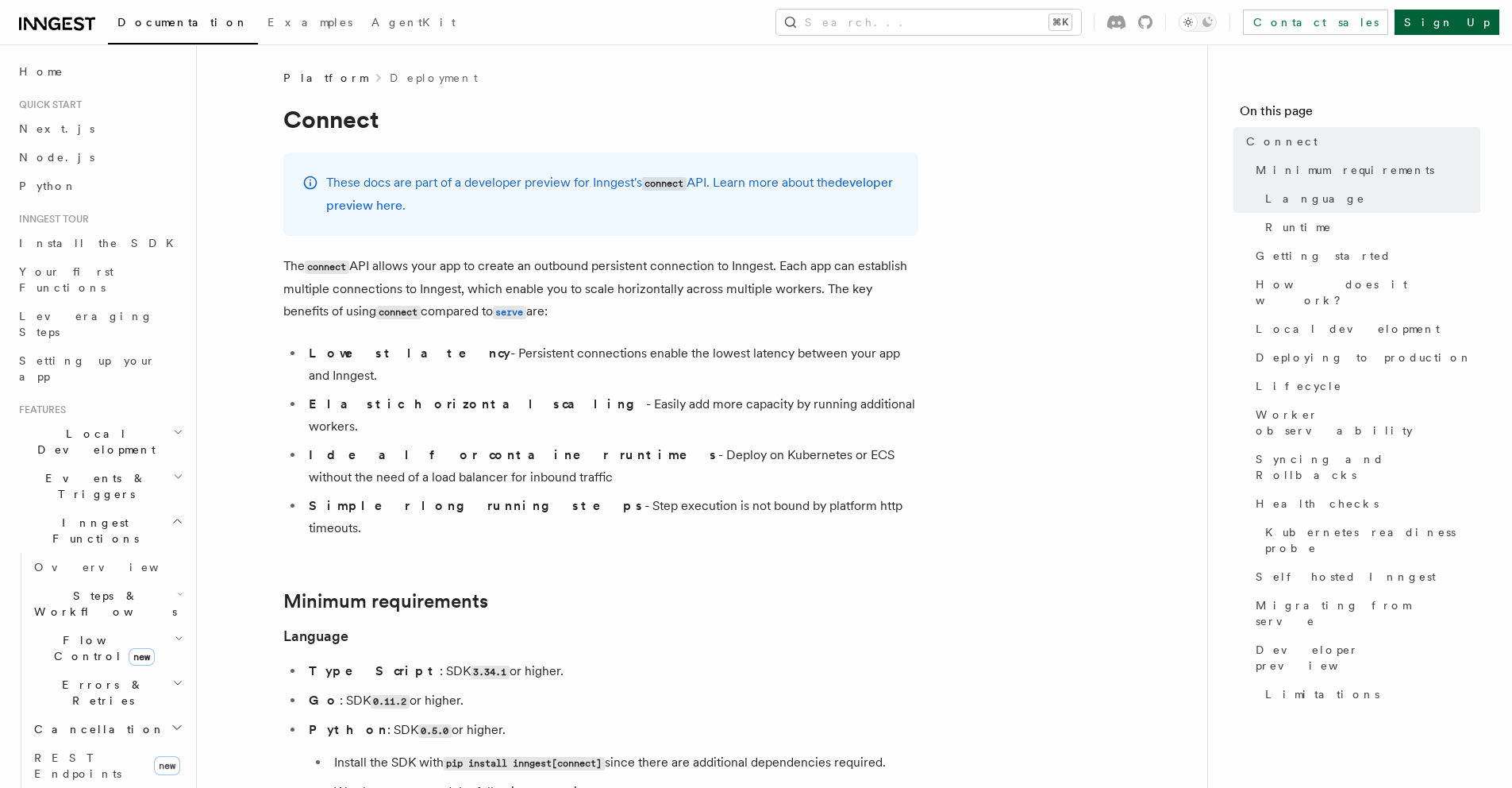
click at [1457, 22] on link "Sign Up" at bounding box center [1447, 22] width 104 height 25
